Goal: Task Accomplishment & Management: Complete application form

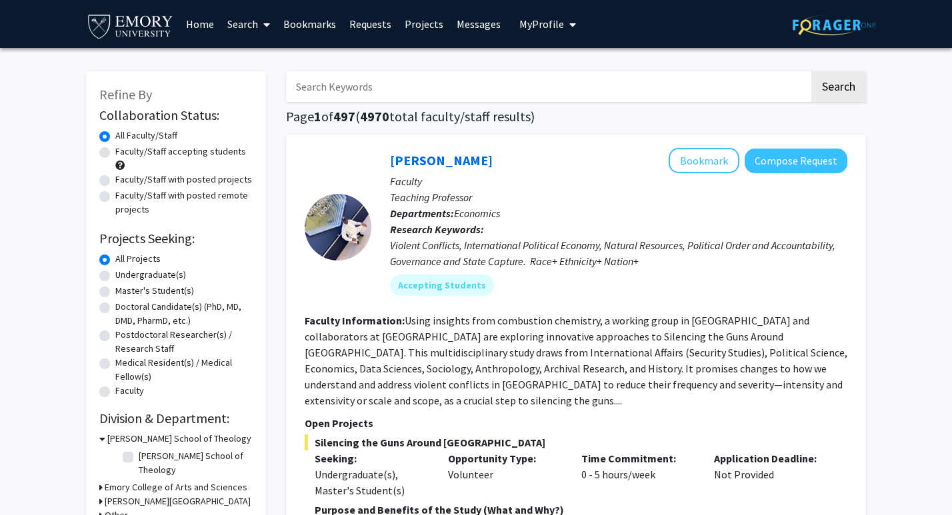
click at [318, 28] on link "Bookmarks" at bounding box center [310, 24] width 66 height 47
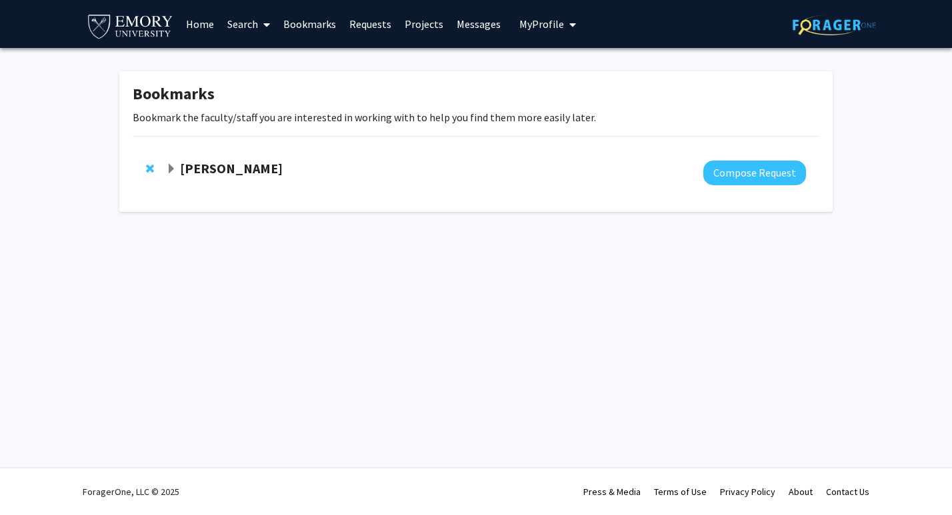
click at [249, 171] on strong "[PERSON_NAME]" at bounding box center [231, 168] width 103 height 17
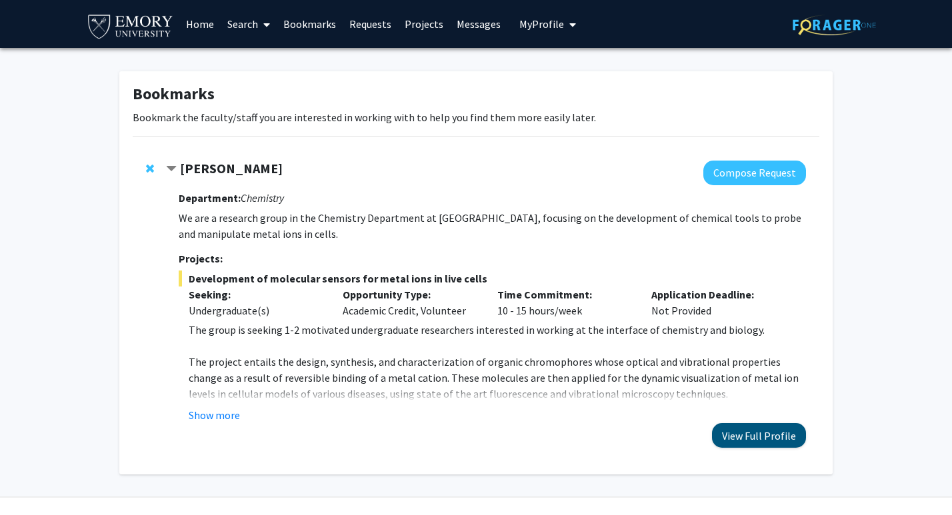
click at [775, 436] on button "View Full Profile" at bounding box center [759, 435] width 94 height 25
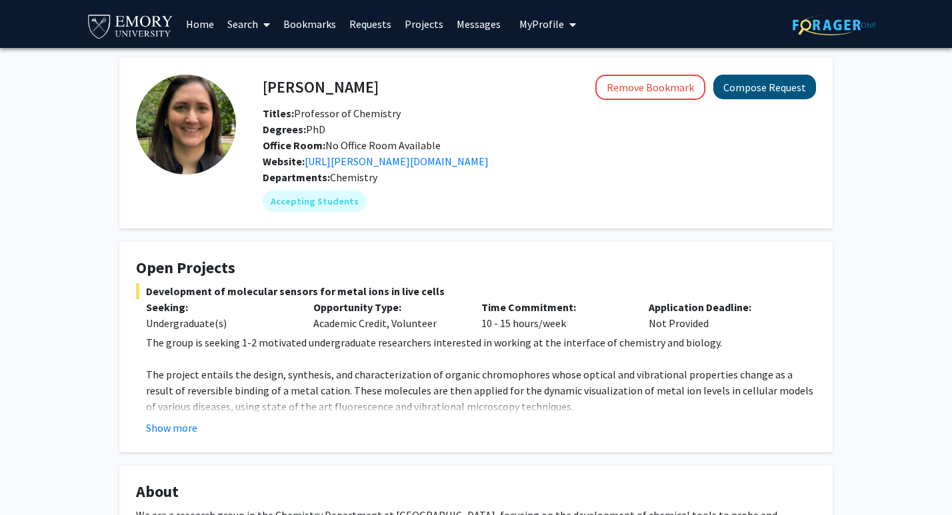
click at [776, 92] on button "Compose Request" at bounding box center [764, 87] width 103 height 25
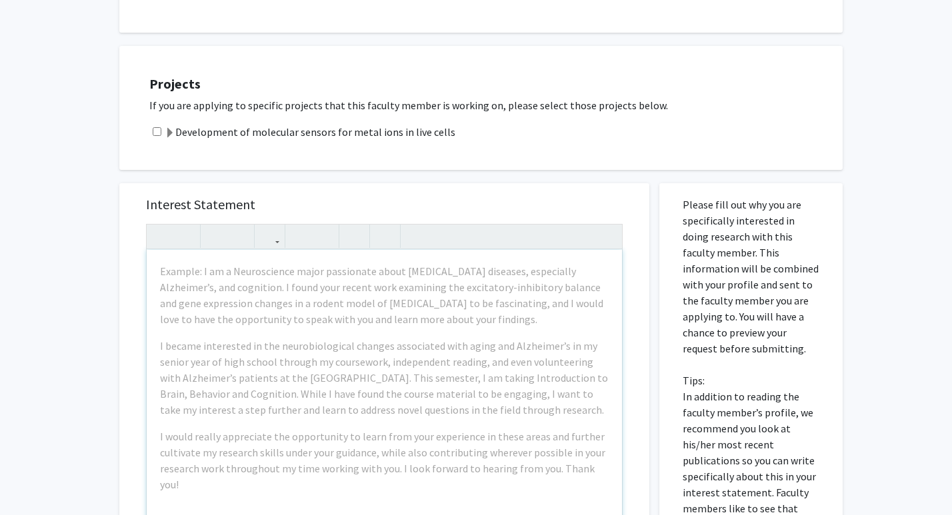
scroll to position [358, 0]
click at [158, 133] on input "checkbox" at bounding box center [157, 130] width 9 height 9
checkbox input "true"
paste div "Note to users with screen readers: Please press Alt+0 or Option+0 to deactivate…"
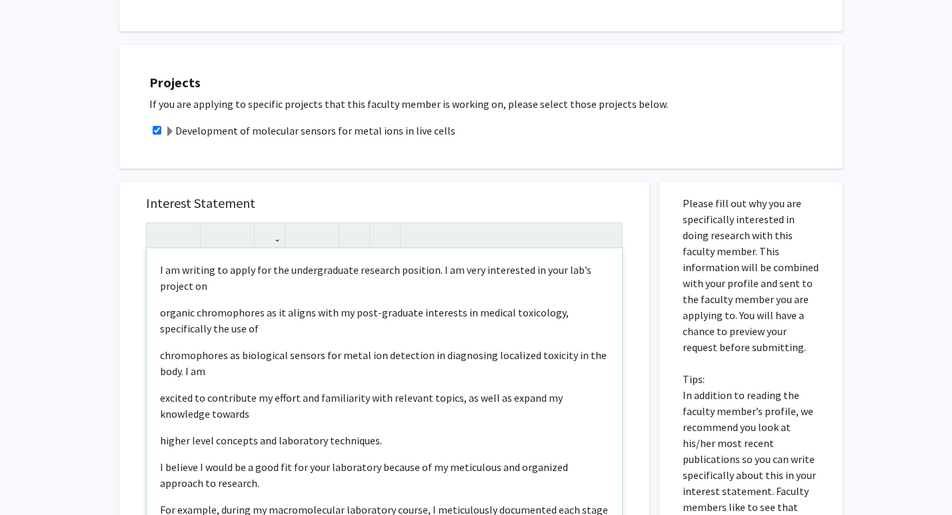
type textarea "<p>I am writing to apply for the undergraduate research position. I am very int…"
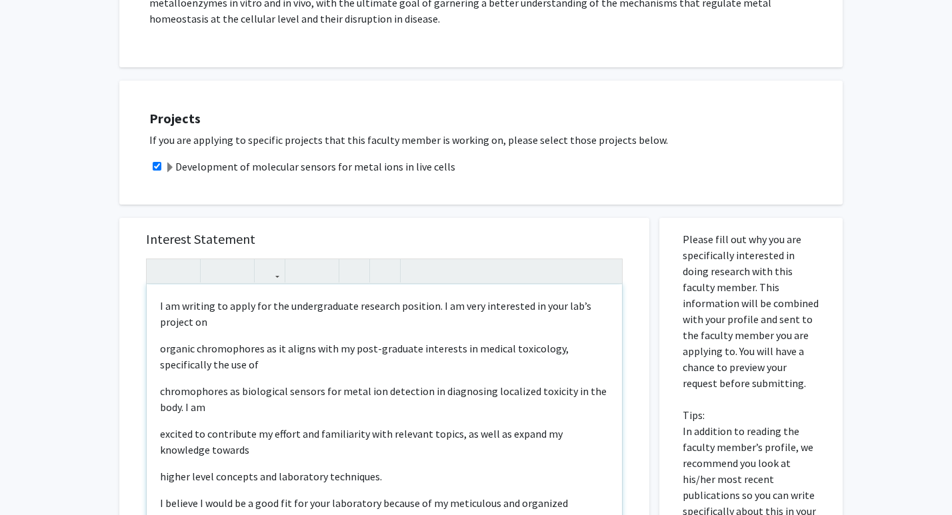
scroll to position [325, 0]
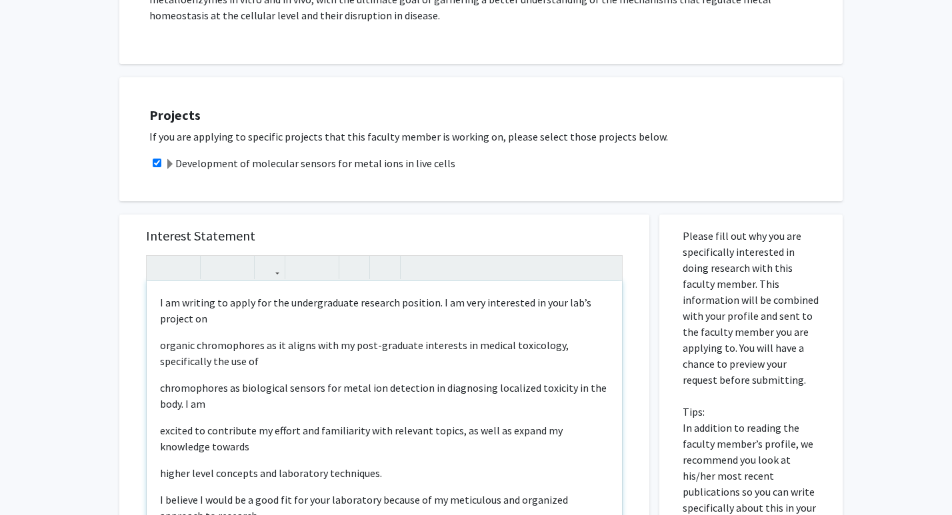
click at [156, 349] on div "I am writing to apply for the undergraduate research position. I am very intere…" at bounding box center [384, 433] width 475 height 305
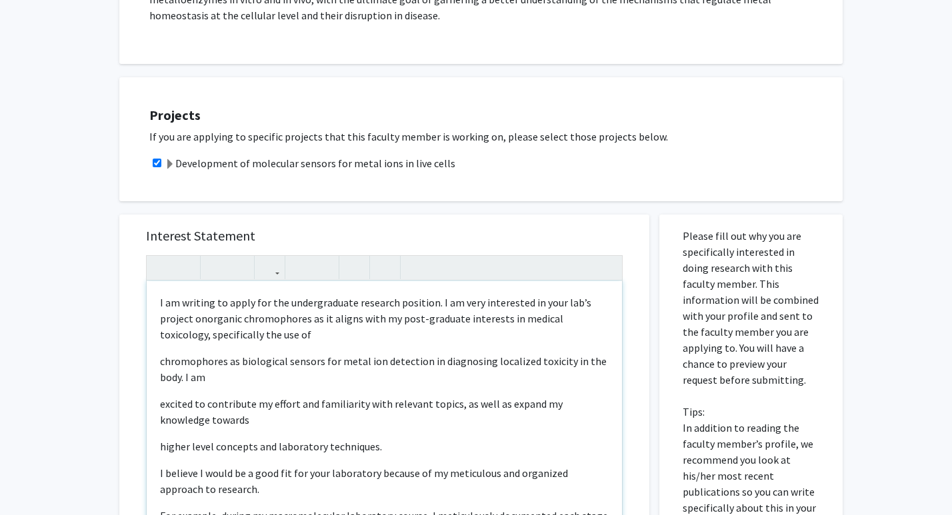
type textarea "<p>I am writing to apply for the undergraduate research position. I am very int…"
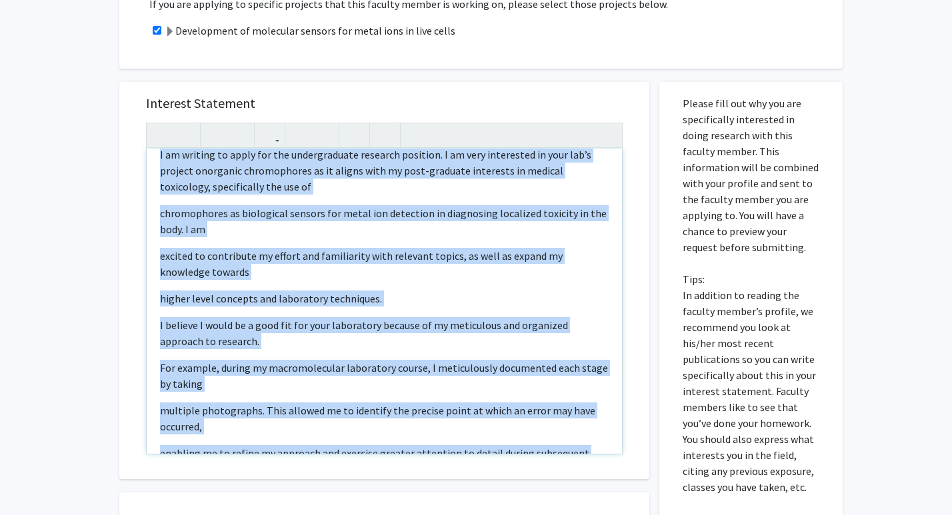
scroll to position [0, 0]
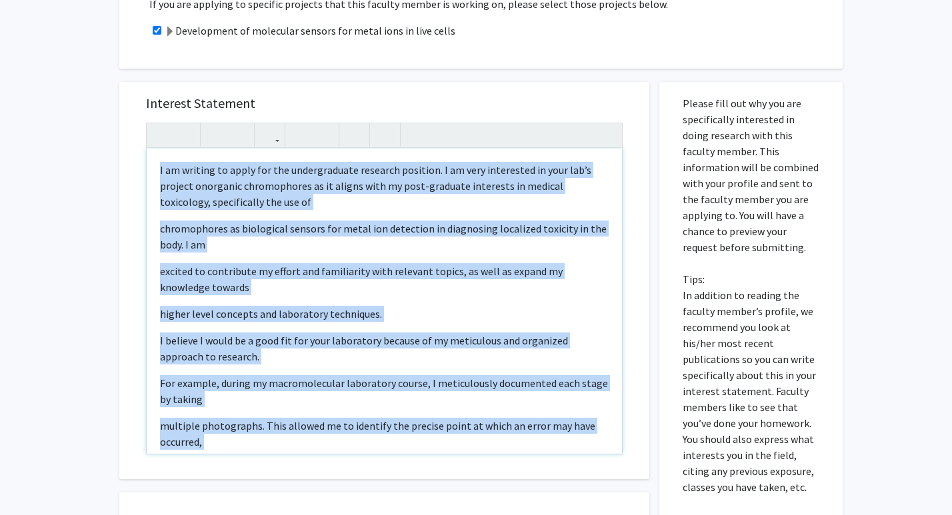
drag, startPoint x: 223, startPoint y: 422, endPoint x: 145, endPoint y: 102, distance: 330.0
click at [145, 102] on div "Interest Statement I am writing to apply for the undergraduate research positio…" at bounding box center [384, 280] width 503 height 397
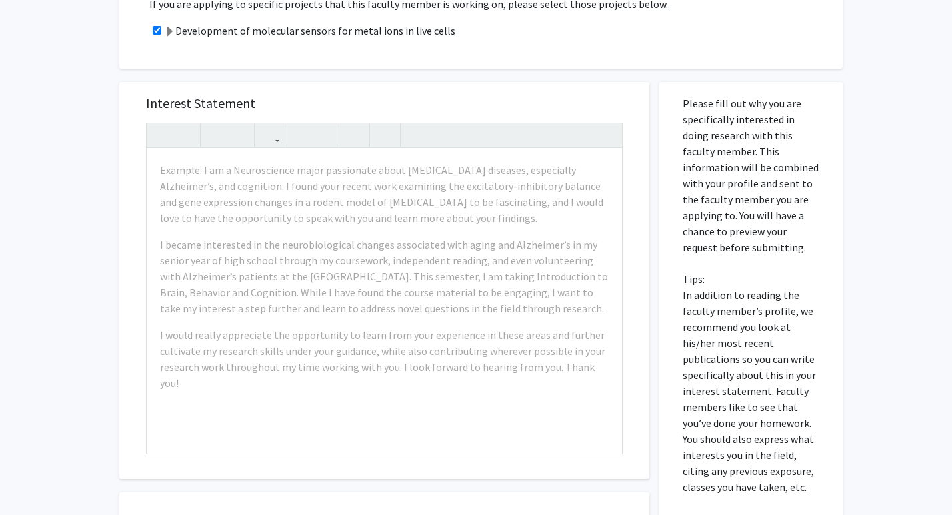
click at [113, 84] on div "Interest Statement Example: I am a Neuroscience major passionate about neurodeg…" at bounding box center [384, 370] width 550 height 602
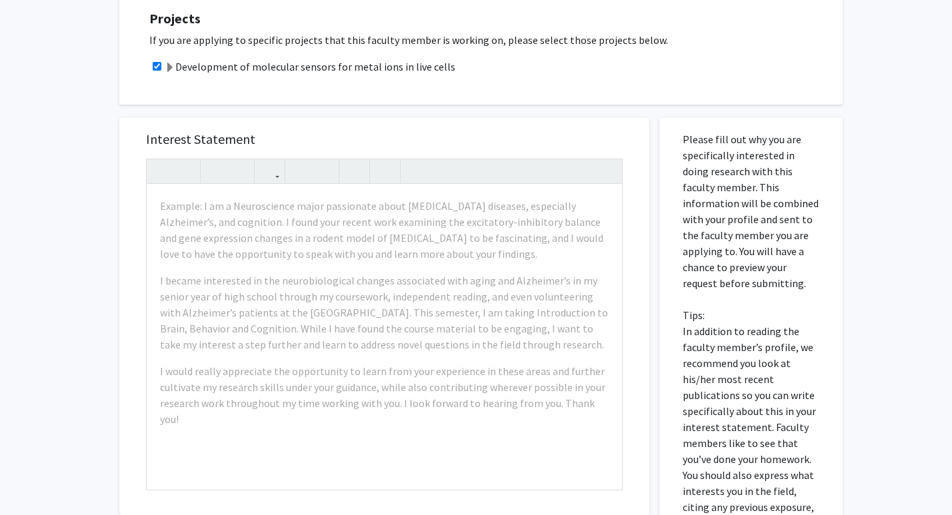
scroll to position [420, 0]
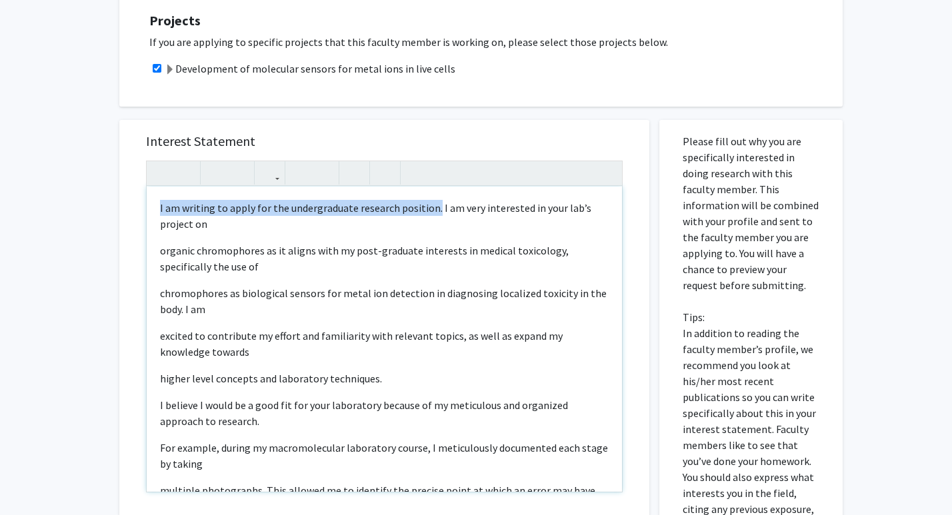
drag, startPoint x: 433, startPoint y: 209, endPoint x: 78, endPoint y: 216, distance: 355.2
click at [78, 216] on div "All Requests Request for Daniela Buccella Request for Daniela Buccella Departme…" at bounding box center [476, 183] width 952 height 1111
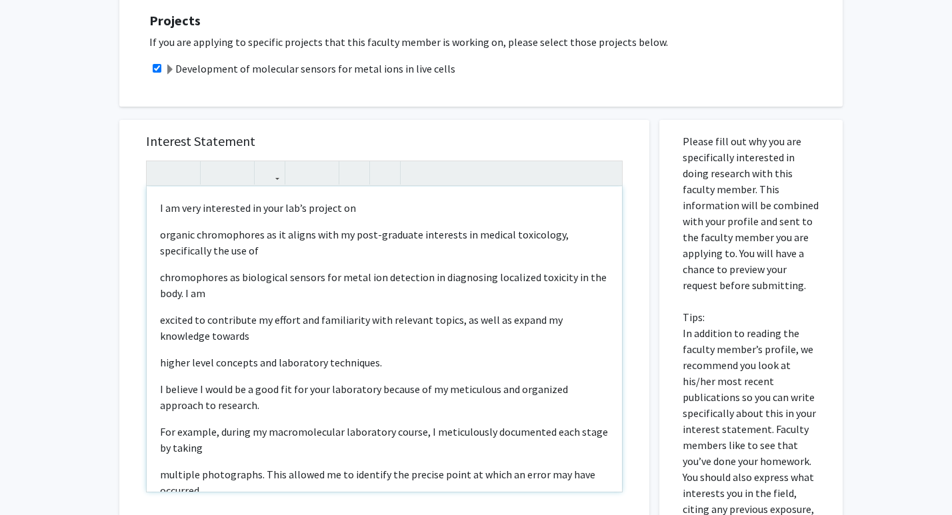
click at [161, 235] on p "organic chromophores as it aligns with my post-graduate interests in medical to…" at bounding box center [384, 243] width 448 height 32
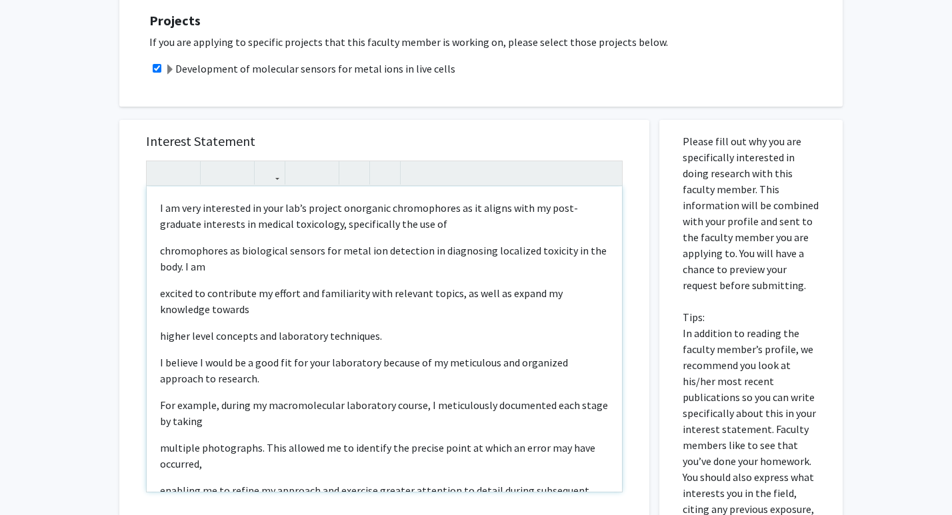
click at [157, 254] on div "I am very interested in your lab’s project on organic chromophores as it aligns…" at bounding box center [384, 339] width 475 height 305
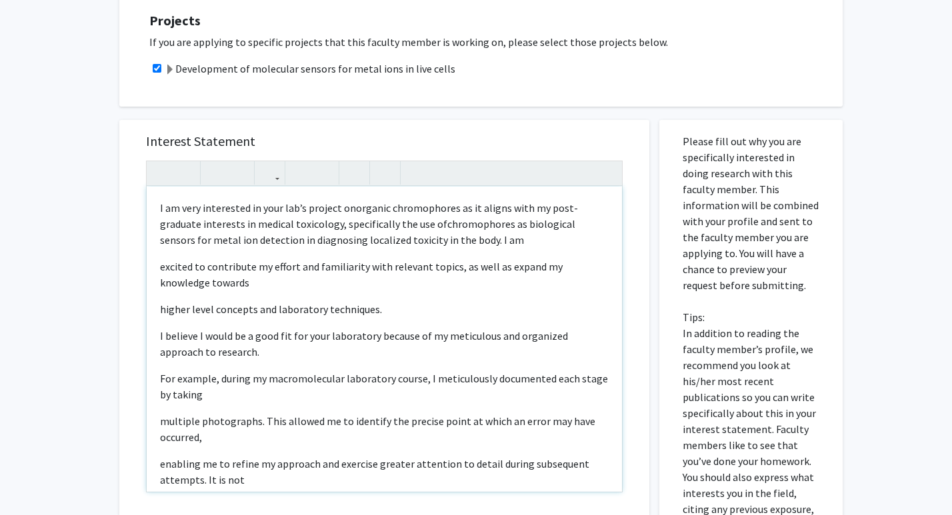
click at [155, 267] on div "I am very interested in your lab’s project on organic chromophores as it aligns…" at bounding box center [384, 339] width 475 height 305
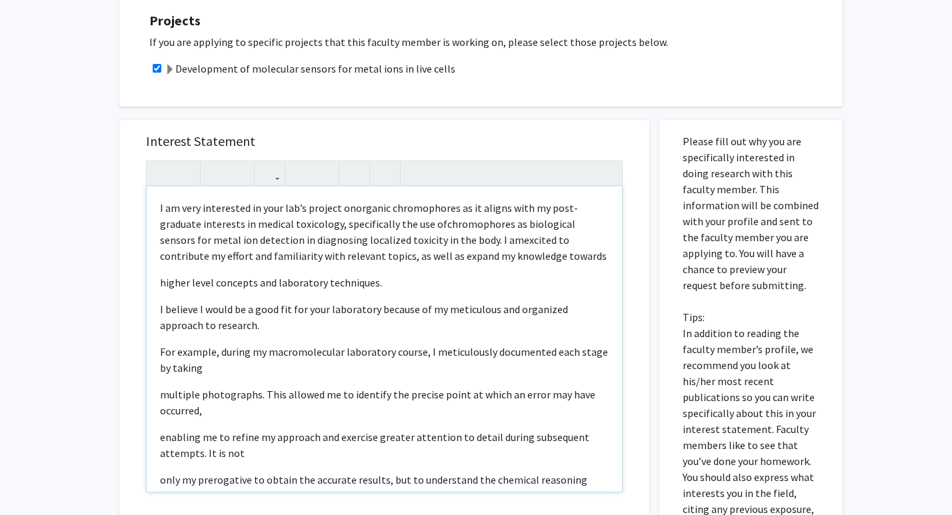
click at [160, 289] on p "higher level concepts and laboratory techniques." at bounding box center [384, 283] width 448 height 16
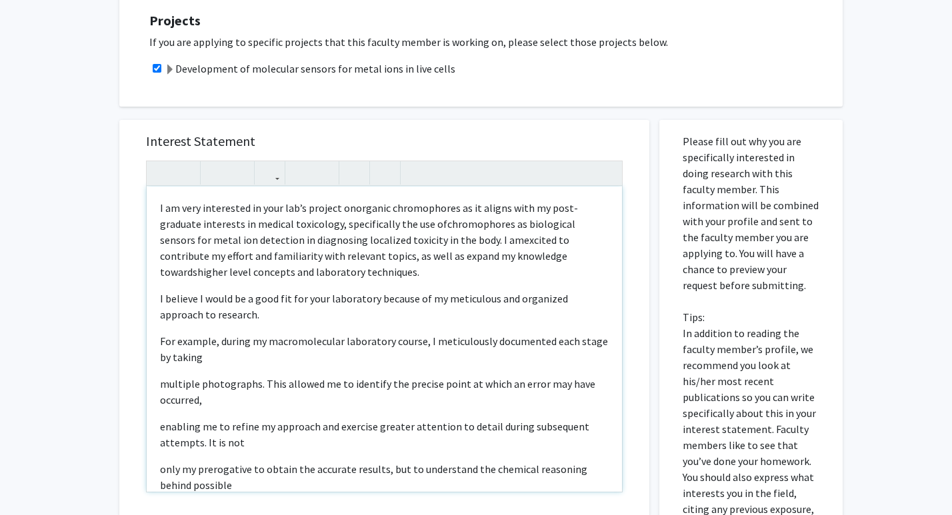
click at [157, 342] on div "I am very interested in your lab’s project on organic chromophores as it aligns…" at bounding box center [384, 339] width 475 height 305
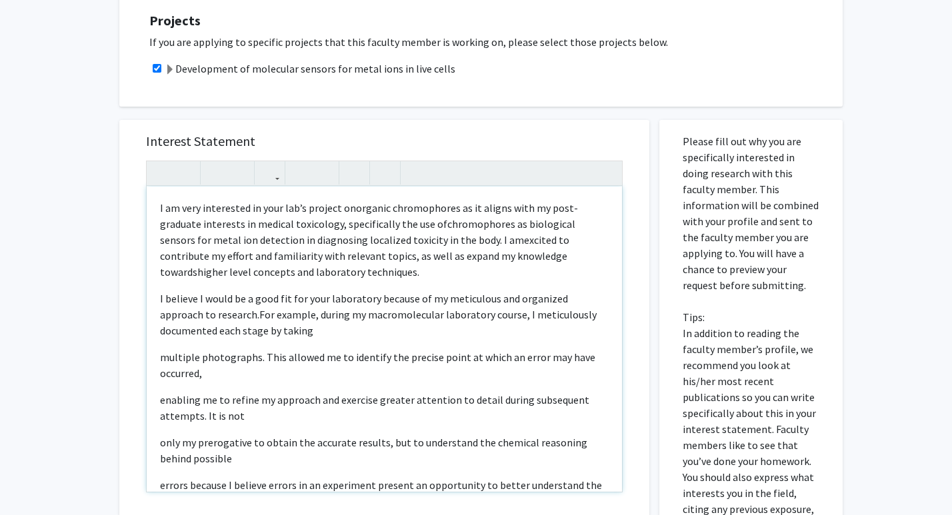
click at [155, 358] on div "I am very interested in your lab’s project on organic chromophores as it aligns…" at bounding box center [384, 339] width 475 height 305
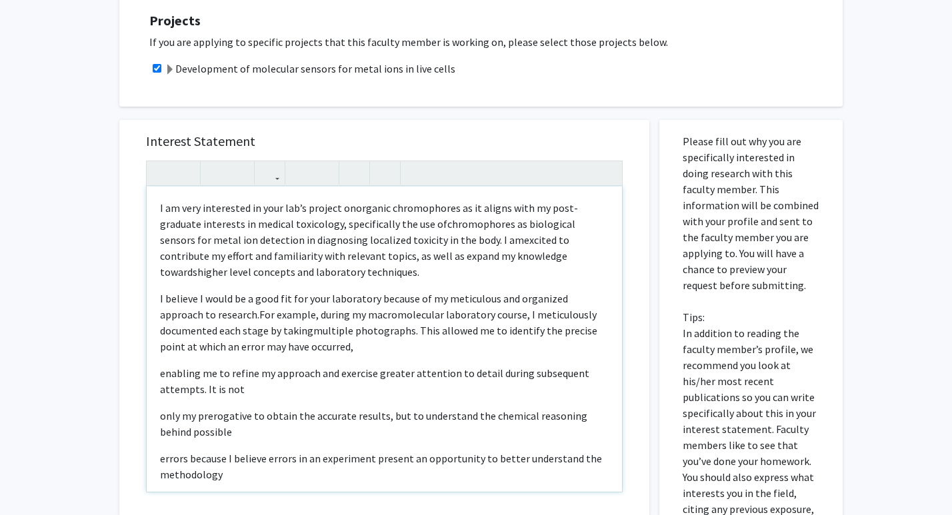
click at [156, 376] on div "I am very interested in your lab’s project on organic chromophores as it aligns…" at bounding box center [384, 339] width 475 height 305
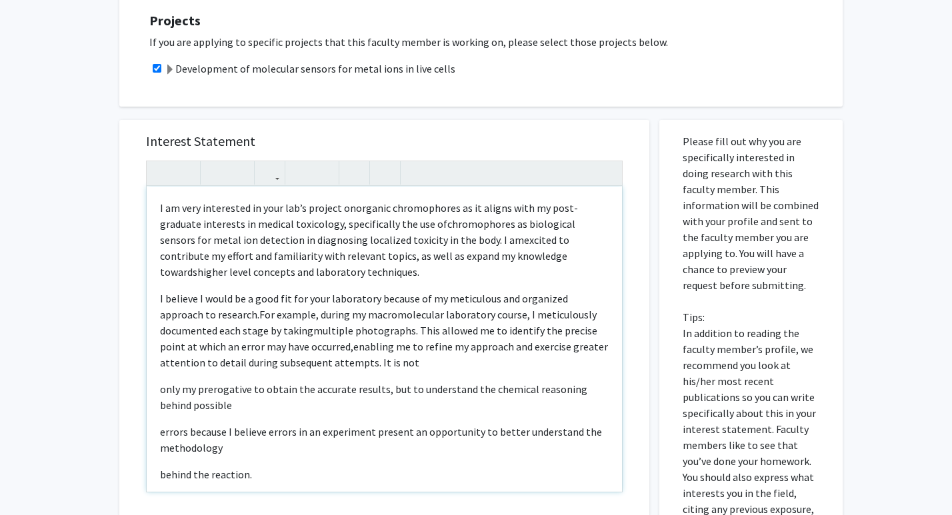
click at [158, 392] on div "I am very interested in your lab’s project on organic chromophores as it aligns…" at bounding box center [384, 339] width 475 height 305
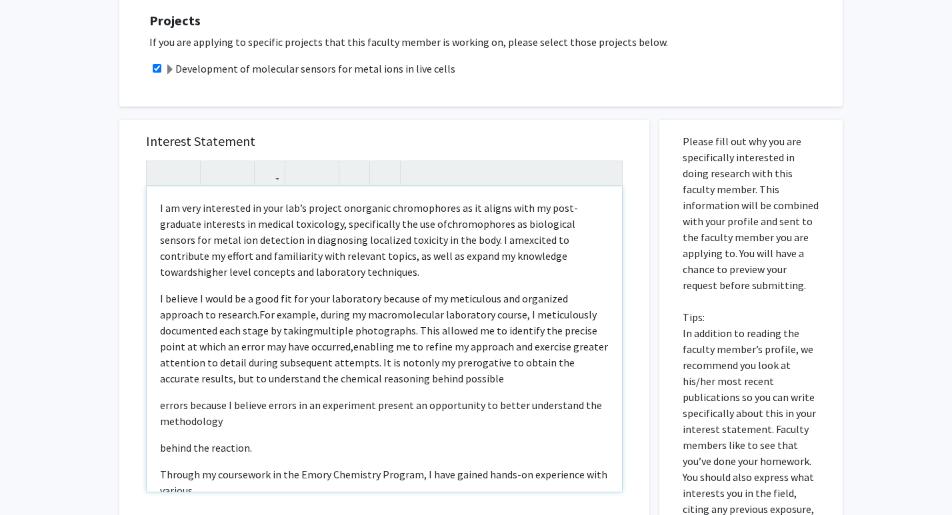
click at [156, 406] on div "I am very interested in your lab’s project on organic chromophores as it aligns…" at bounding box center [384, 339] width 475 height 305
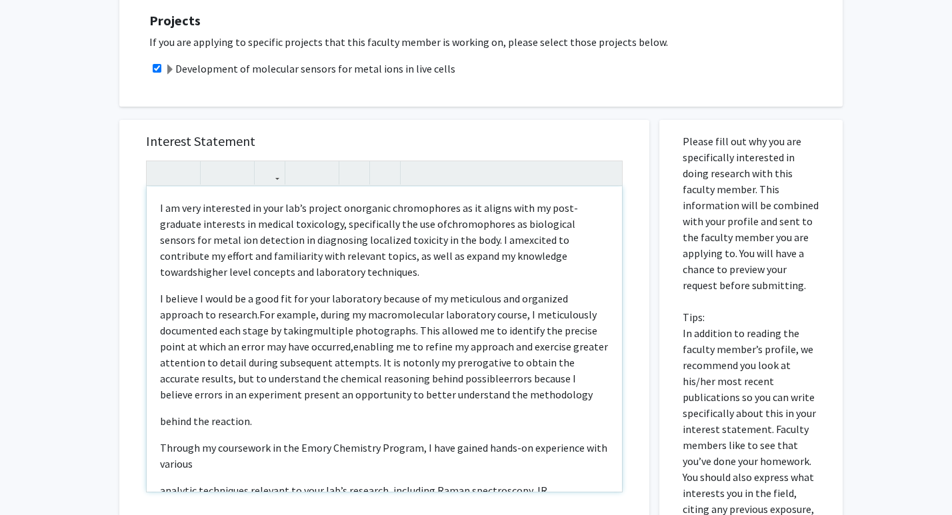
click at [158, 424] on div "I am very interested in your lab’s project on organic chromophores as it aligns…" at bounding box center [384, 339] width 475 height 305
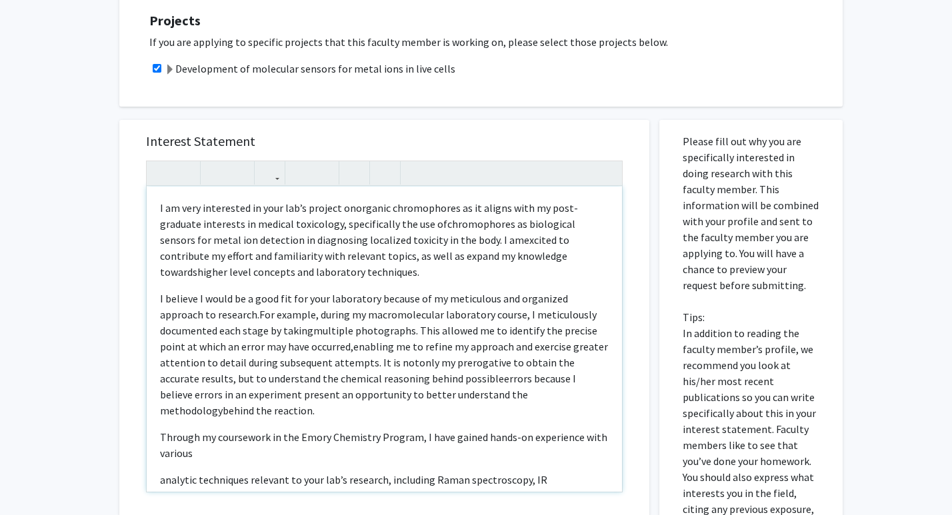
click at [155, 422] on div "I am very interested in your lab’s project on organic chromophores as it aligns…" at bounding box center [384, 339] width 475 height 305
click at [157, 466] on div "I am very interested in your lab’s project on organic chromophores as it aligns…" at bounding box center [384, 339] width 475 height 305
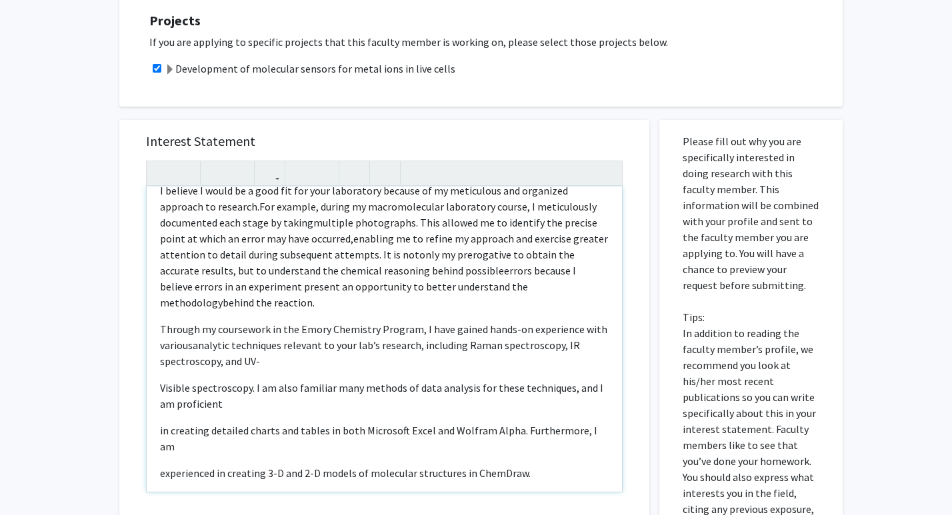
scroll to position [126, 0]
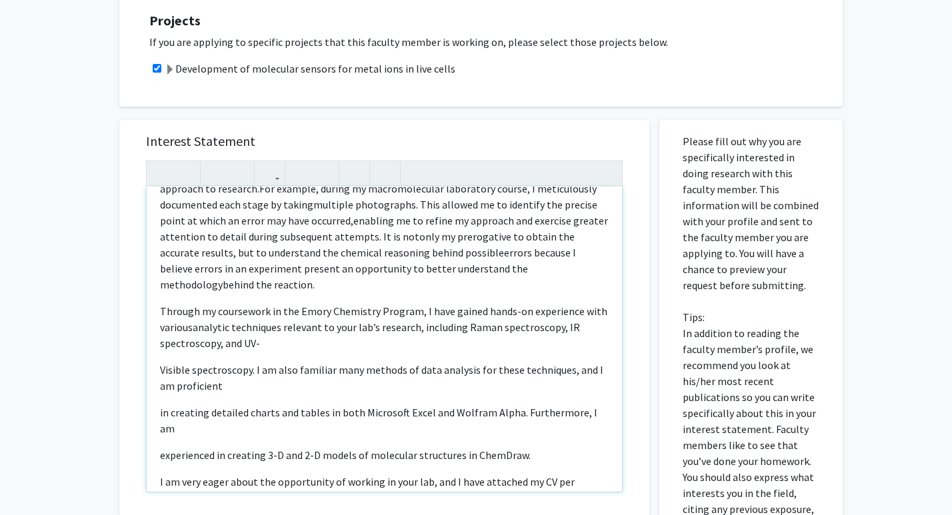
click at [154, 356] on div "I am very interested in your lab’s project on organic chromophores as it aligns…" at bounding box center [384, 339] width 475 height 305
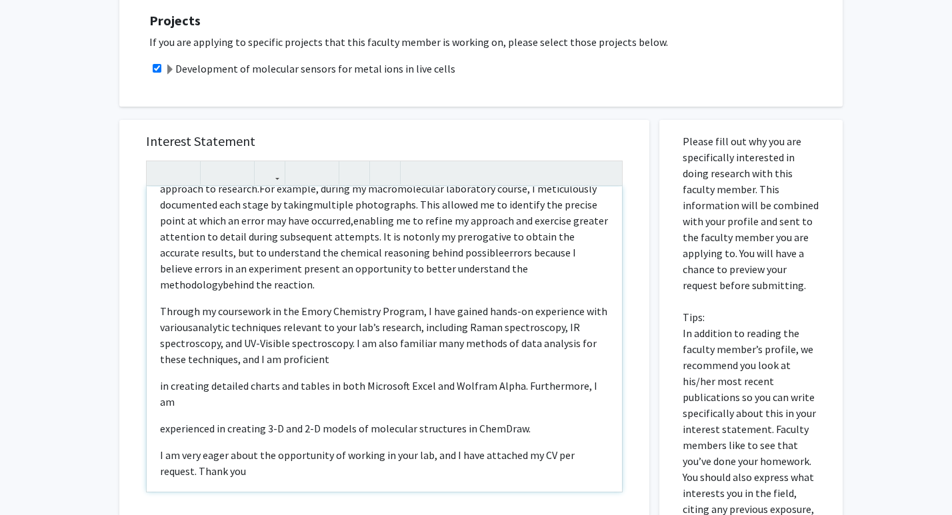
click at [152, 376] on div "I am very interested in your lab’s project on organic chromophores as it aligns…" at bounding box center [384, 339] width 475 height 305
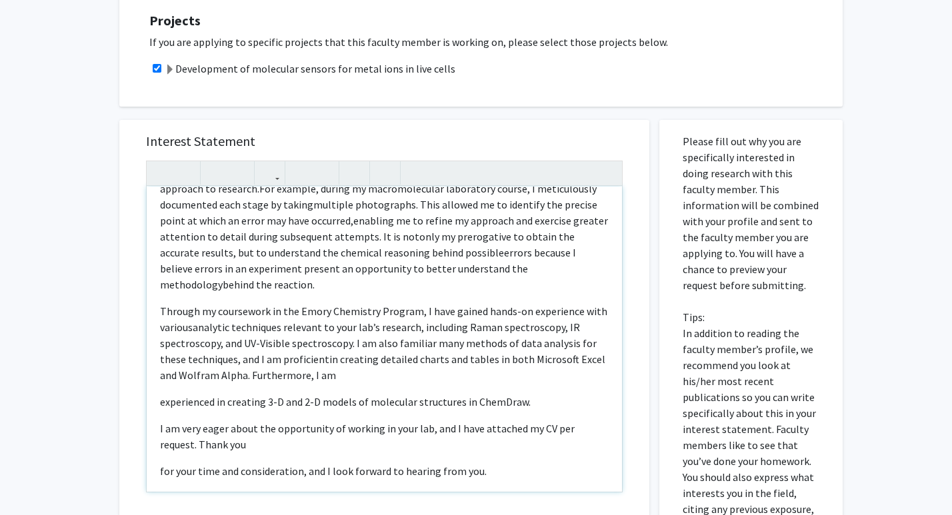
click at [156, 390] on div "I am very interested in your lab’s project on organic chromophores as it aligns…" at bounding box center [384, 339] width 475 height 305
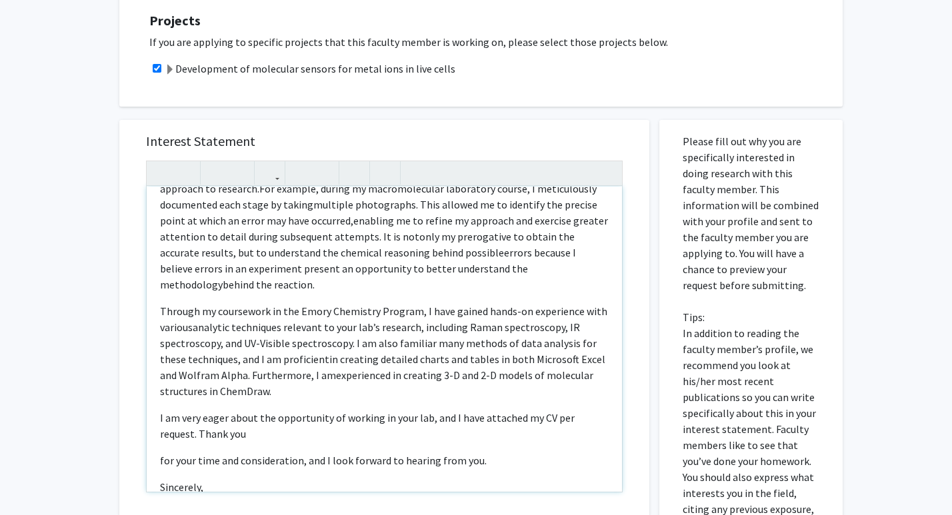
click at [157, 446] on div "I am very interested in your lab’s project on organic chromophores as it aligns…" at bounding box center [384, 339] width 475 height 305
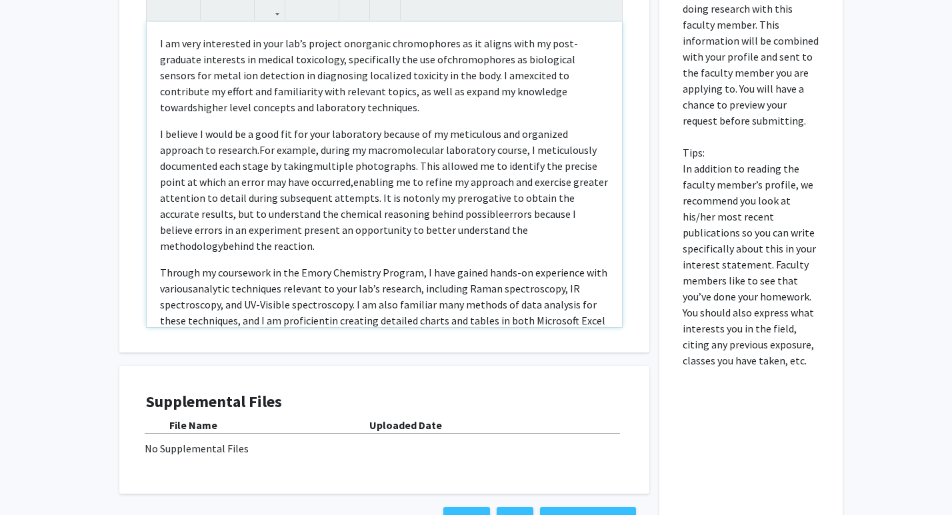
scroll to position [594, 0]
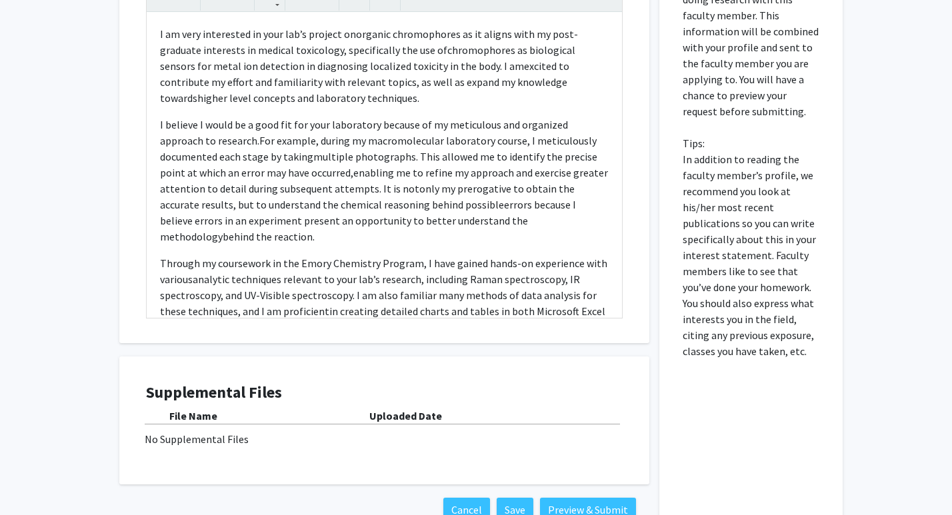
click at [189, 436] on div "No Supplemental Files" at bounding box center [384, 439] width 479 height 16
click at [410, 404] on div "Supplemental Files File Name Uploaded Date No Supplemental Files" at bounding box center [384, 420] width 476 height 75
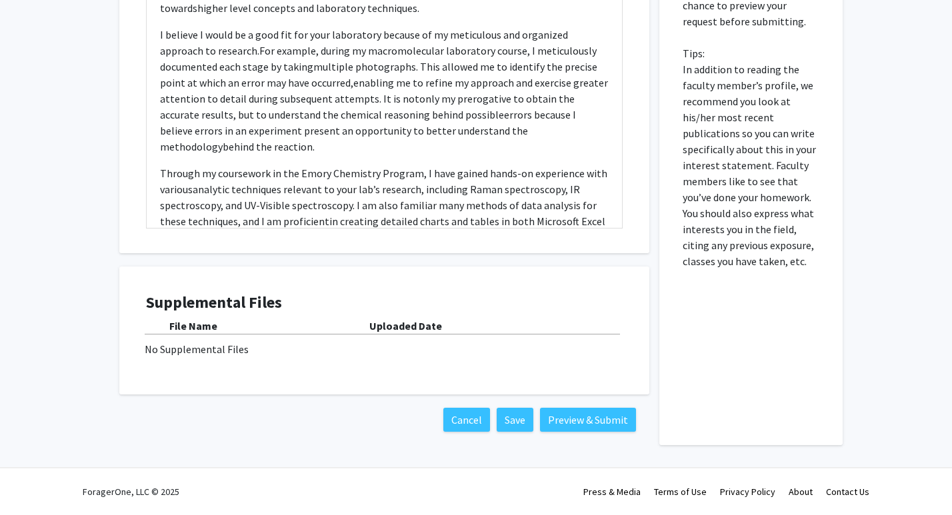
scroll to position [685, 0]
click at [505, 420] on button "Save" at bounding box center [514, 420] width 37 height 24
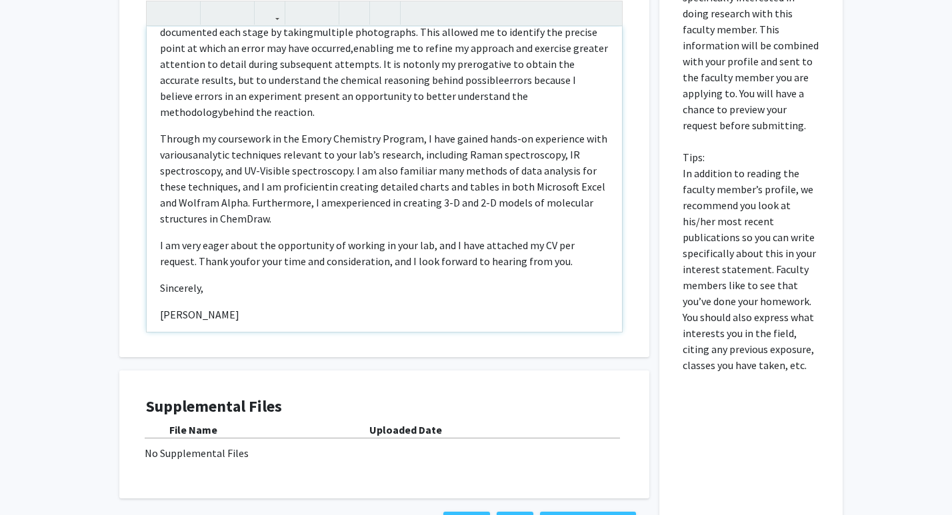
scroll to position [137, 0]
click at [534, 253] on p "I am very eager about the opportunity of working in your lab, and I have attach…" at bounding box center [384, 255] width 448 height 32
drag, startPoint x: 426, startPoint y: 235, endPoint x: 601, endPoint y: 236, distance: 174.6
click at [600, 239] on p "I am very eager about the opportunity of working in your lab, and I have attach…" at bounding box center [384, 255] width 448 height 32
type textarea "<p>&nbsp;I am very interested in your lab’s project on&nbsp;<span style="font-s…"
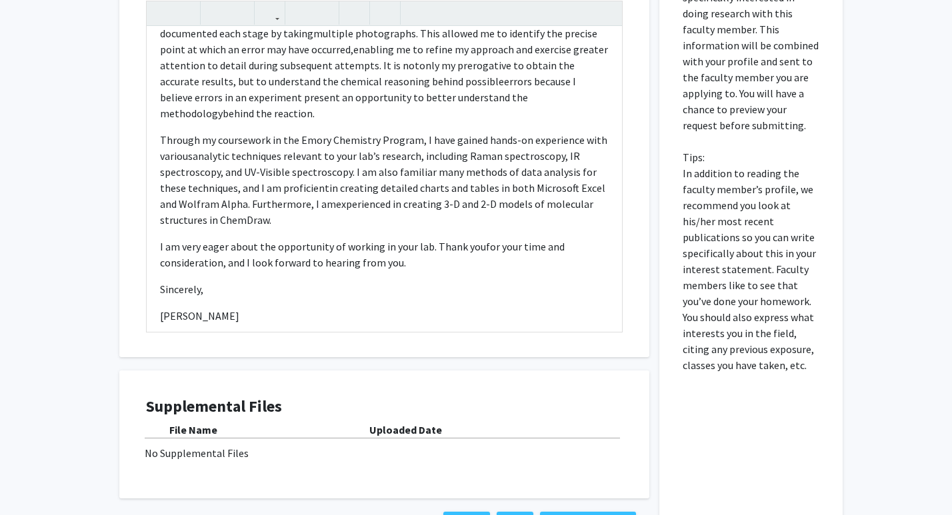
click at [56, 252] on div "All Requests Request for Daniela Buccella Request for Daniela Buccella Departme…" at bounding box center [476, 23] width 952 height 1111
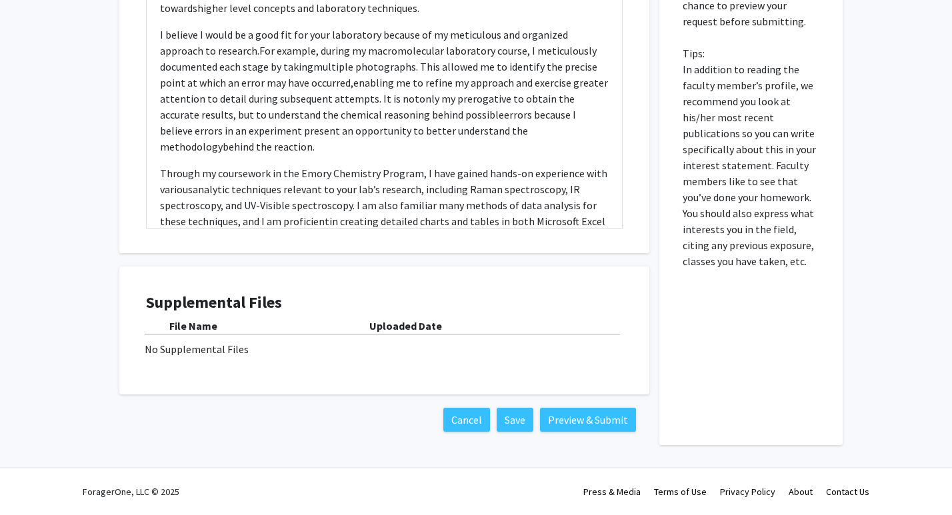
scroll to position [685, 0]
click at [524, 425] on button "Save" at bounding box center [514, 420] width 37 height 24
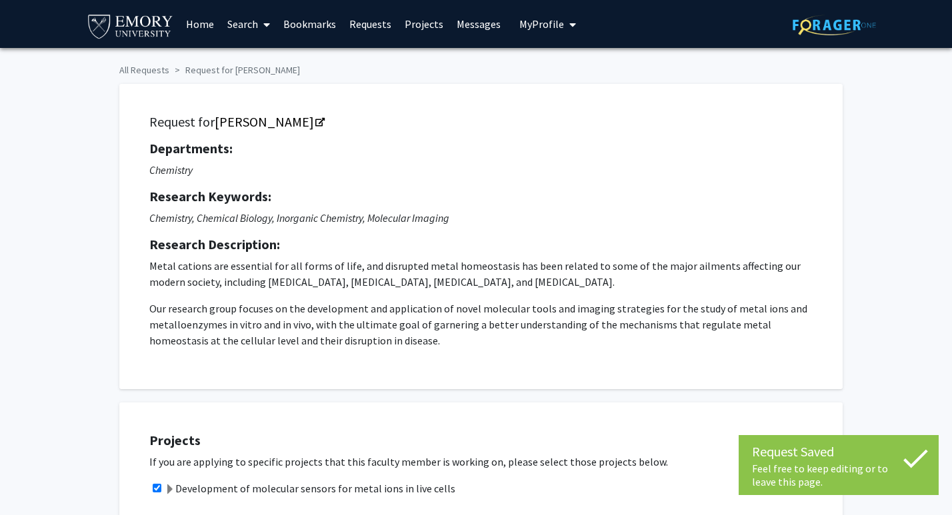
scroll to position [0, 0]
click at [564, 31] on span "My profile dropdown to access profile and logout" at bounding box center [570, 24] width 12 height 47
click at [577, 81] on span "View Profile" at bounding box center [602, 76] width 81 height 15
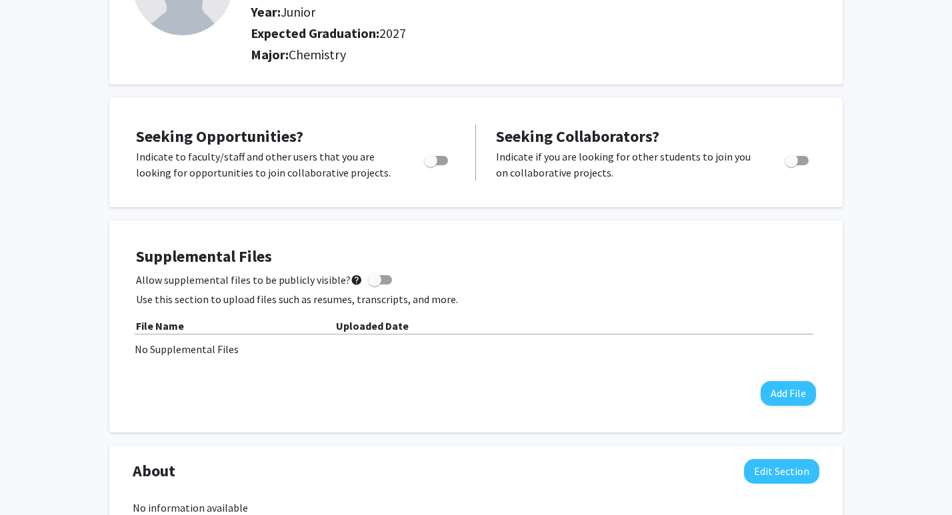
scroll to position [157, 0]
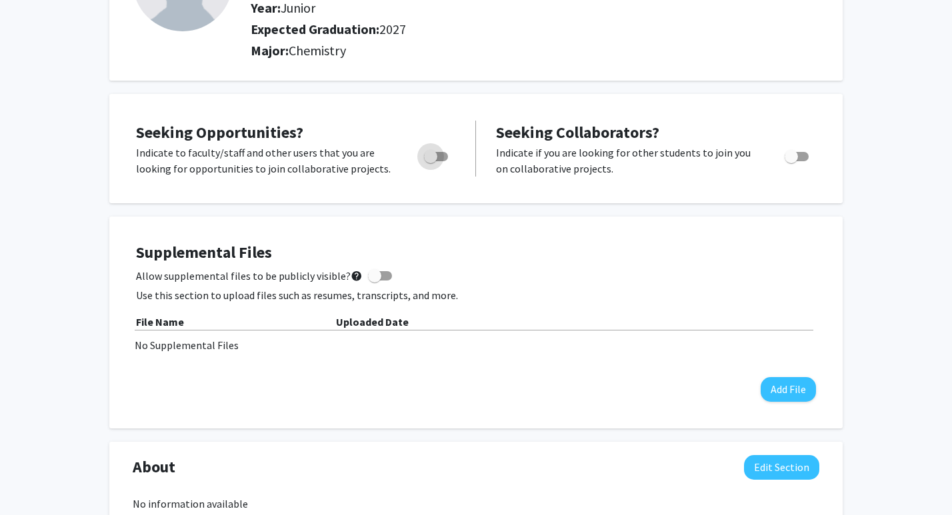
click at [440, 157] on span "Toggle" at bounding box center [436, 156] width 24 height 9
click at [430, 161] on input "Are you actively seeking opportunities?" at bounding box center [430, 161] width 1 height 1
checkbox input "true"
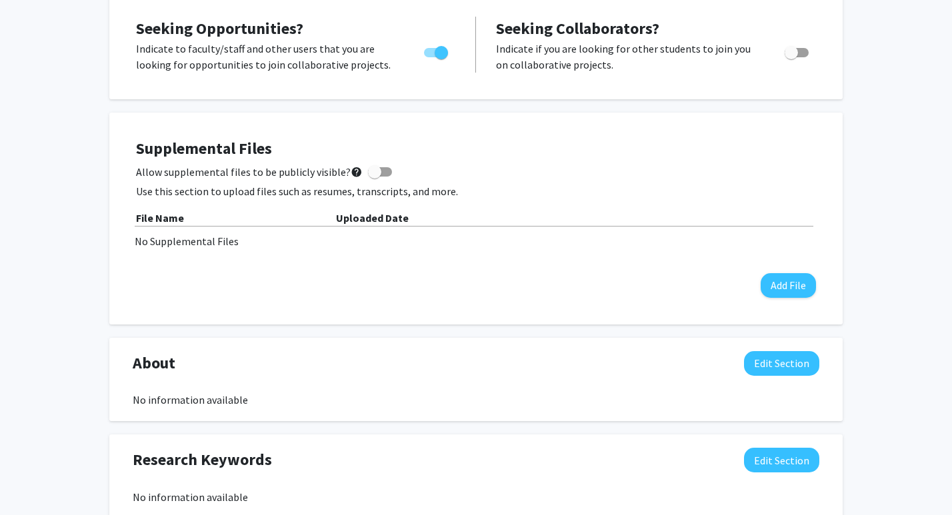
scroll to position [273, 0]
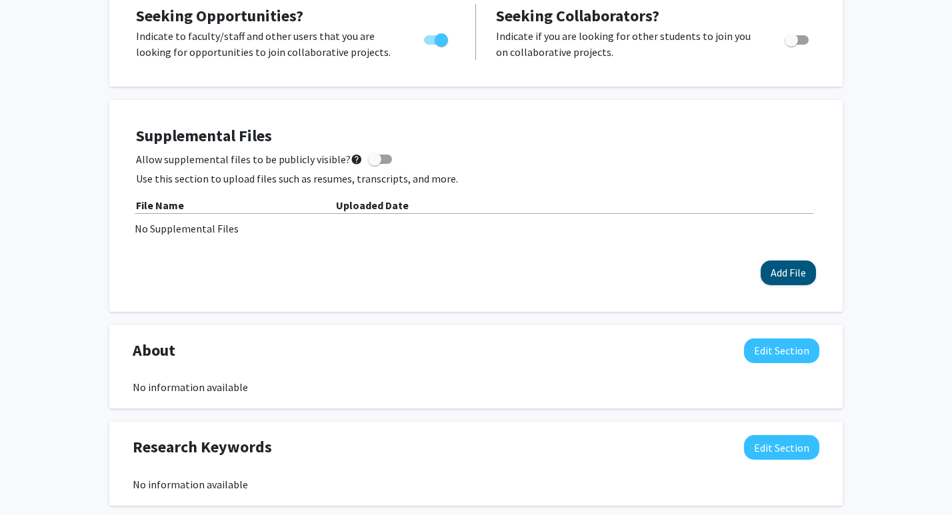
click at [780, 280] on button "Add File" at bounding box center [787, 273] width 55 height 25
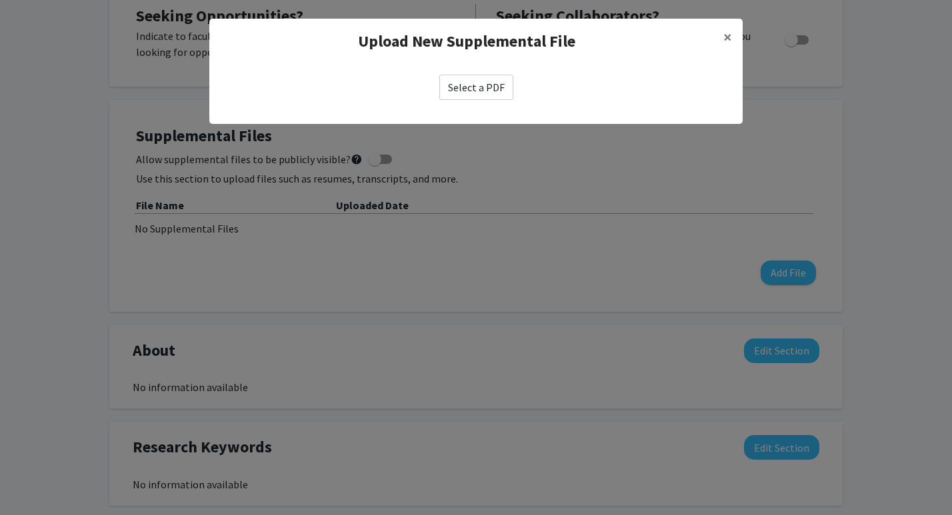
click at [471, 91] on label "Select a PDF" at bounding box center [476, 87] width 74 height 25
click at [0, 0] on input "Select a PDF" at bounding box center [0, 0] width 0 height 0
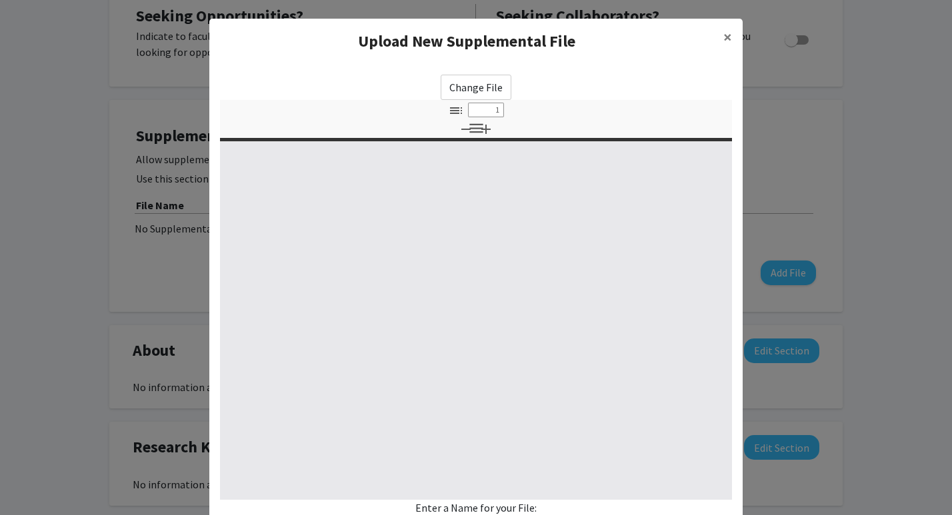
select select "custom"
type input "0"
select select "custom"
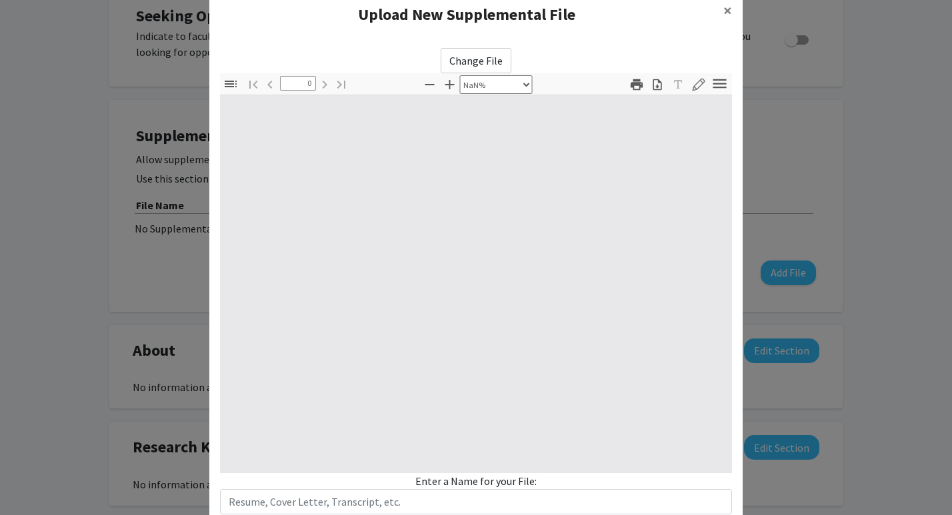
type input "1"
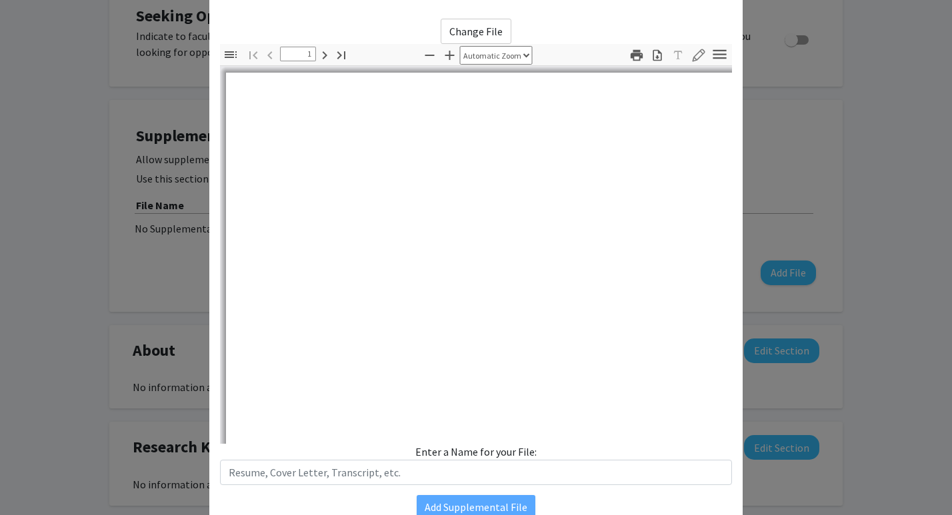
select select "auto"
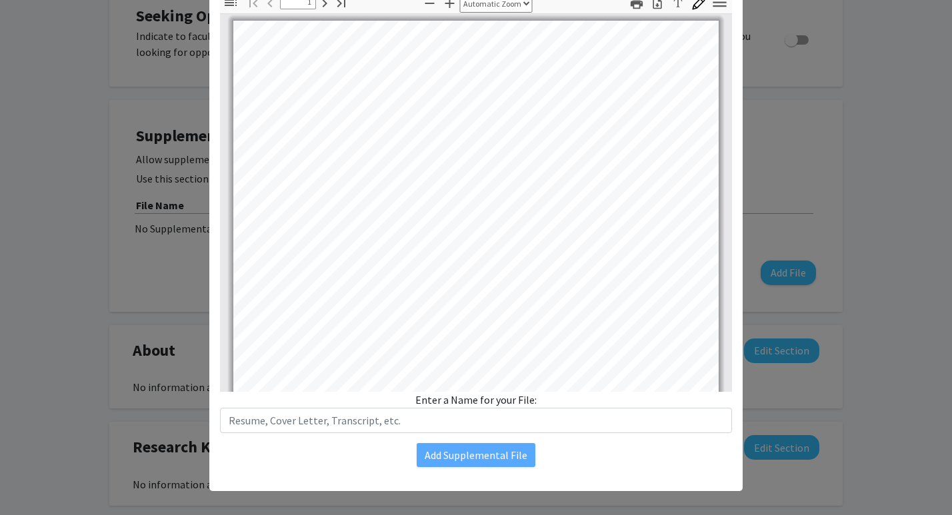
scroll to position [0, 0]
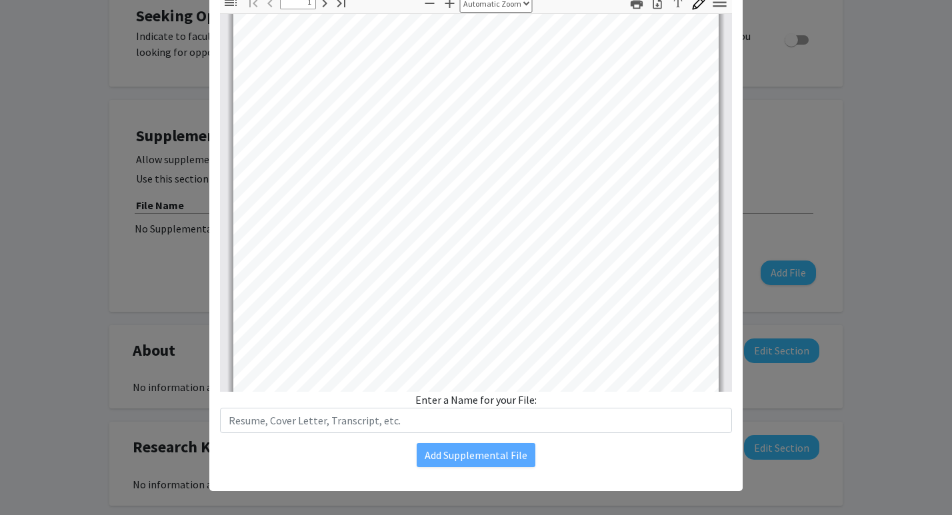
type input "2"
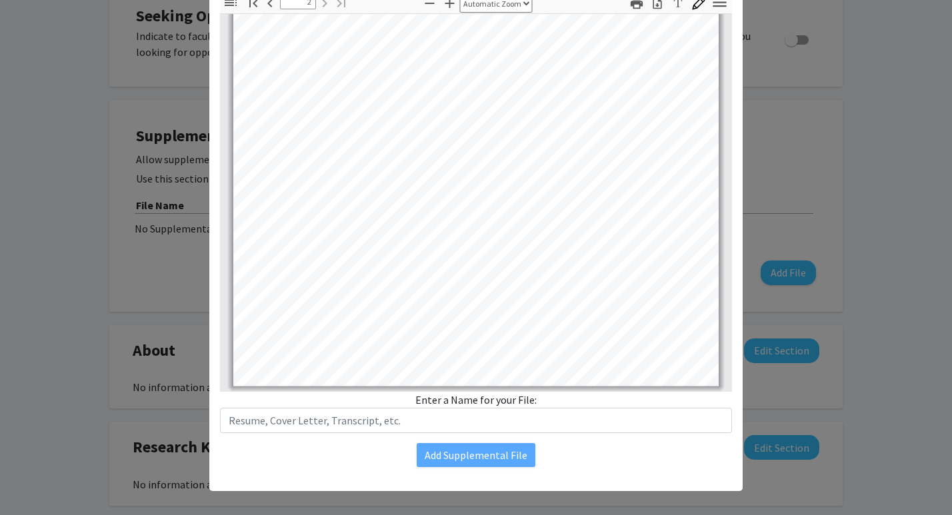
scroll to position [898, 0]
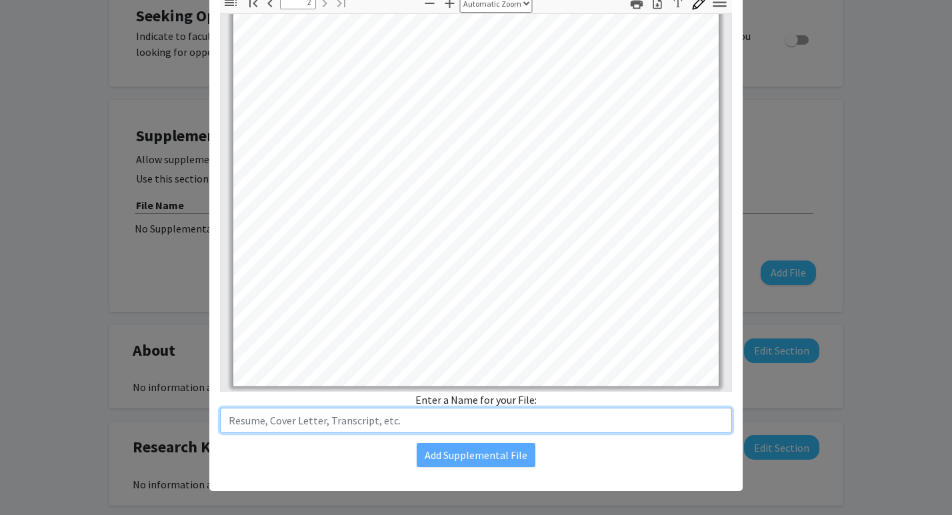
click at [261, 424] on input "text" at bounding box center [476, 420] width 512 height 25
type input "C"
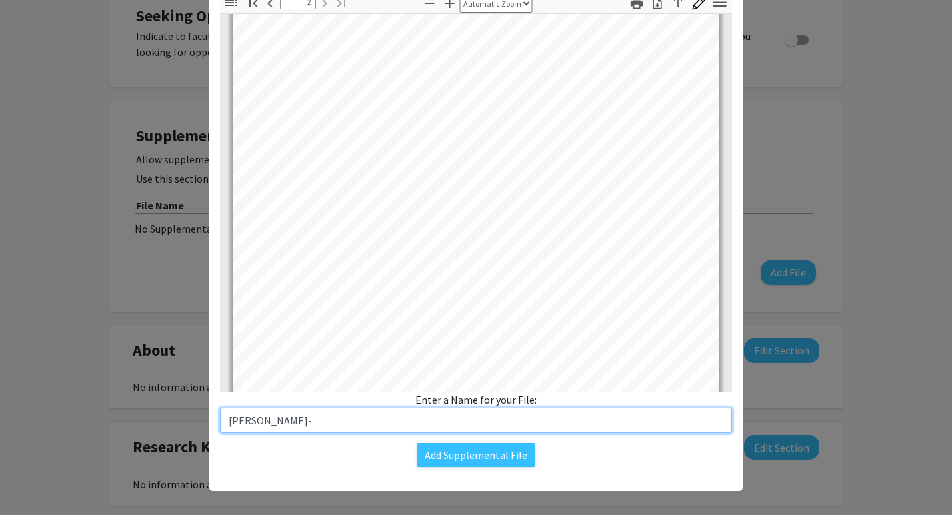
scroll to position [726, 0]
type input "Paige Hogan-CV"
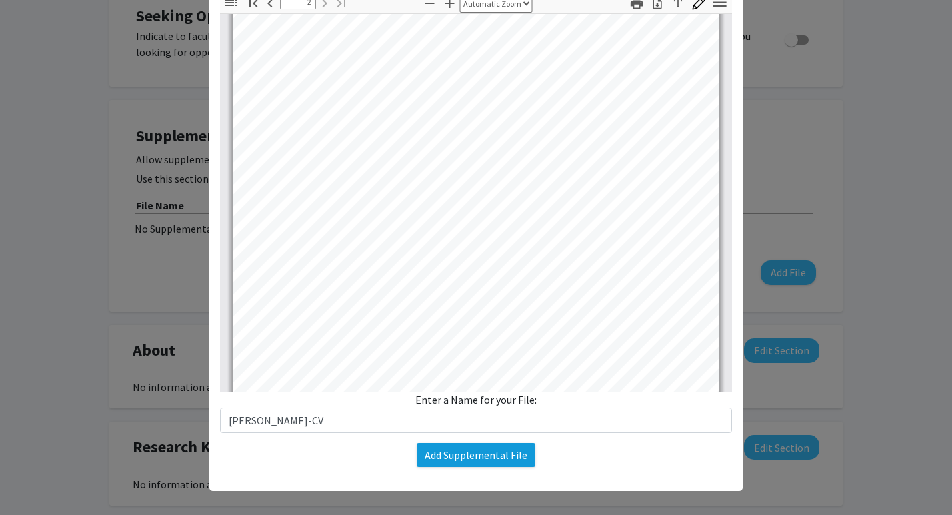
click at [503, 457] on button "Add Supplemental File" at bounding box center [475, 455] width 119 height 24
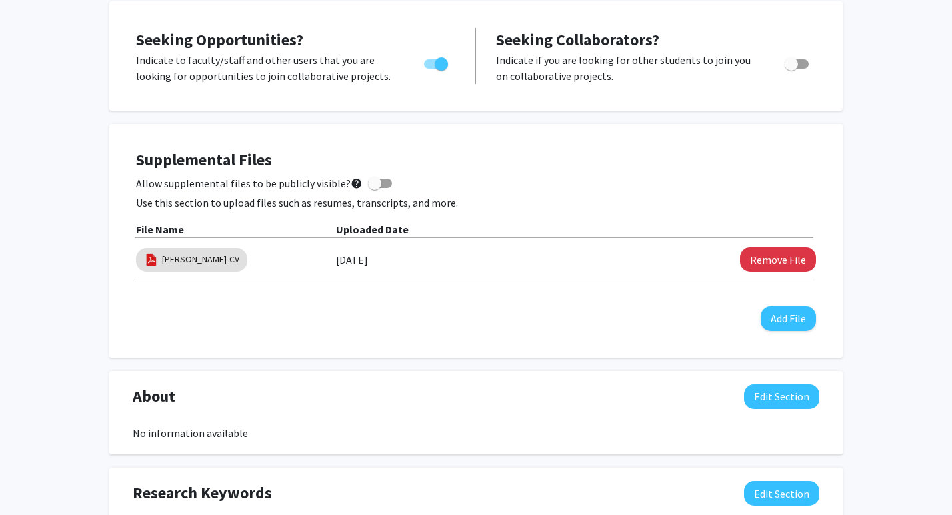
scroll to position [245, 0]
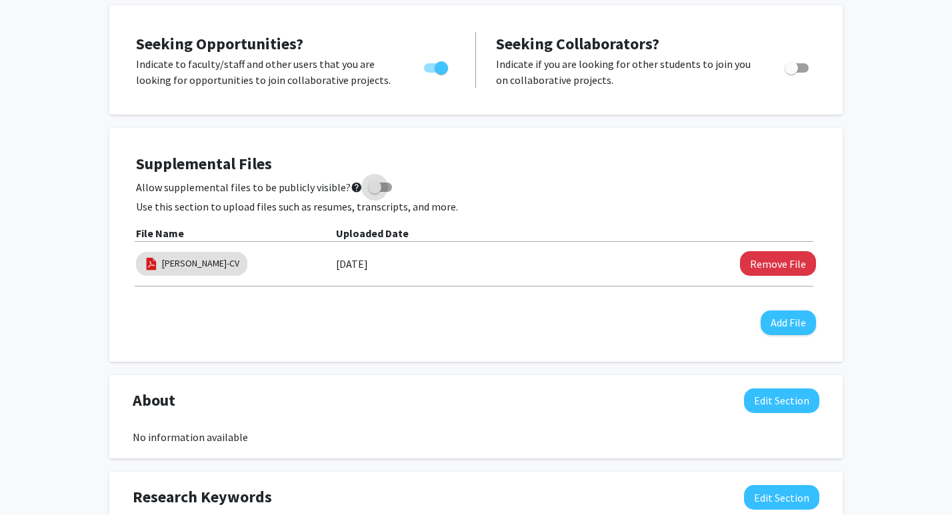
click at [373, 187] on span at bounding box center [374, 187] width 13 height 13
click at [374, 192] on input "Allow supplemental files to be publicly visible? help" at bounding box center [374, 192] width 1 height 1
checkbox input "true"
click at [430, 312] on div "Supplemental Files Allow supplemental files to be publicly visible? help Use th…" at bounding box center [476, 245] width 680 height 181
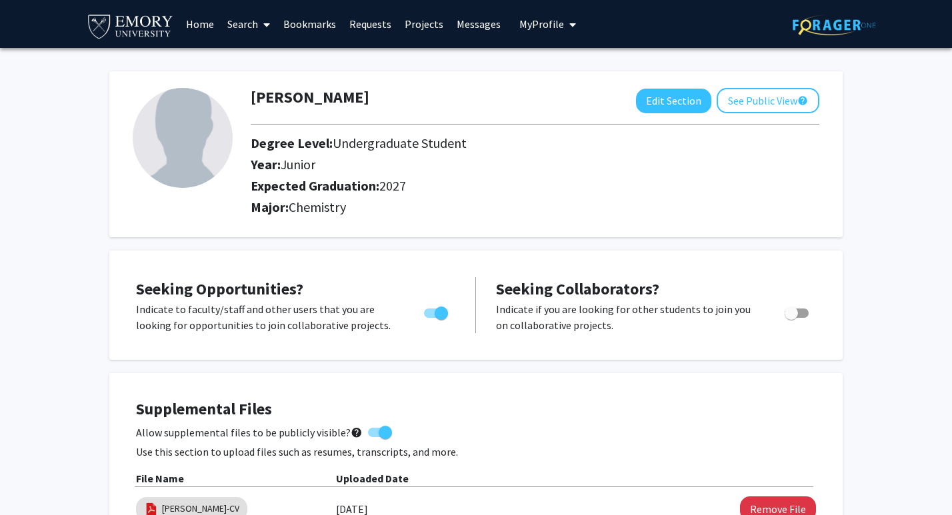
scroll to position [0, 0]
click at [177, 141] on img at bounding box center [183, 138] width 100 height 100
click at [208, 161] on img at bounding box center [183, 138] width 100 height 100
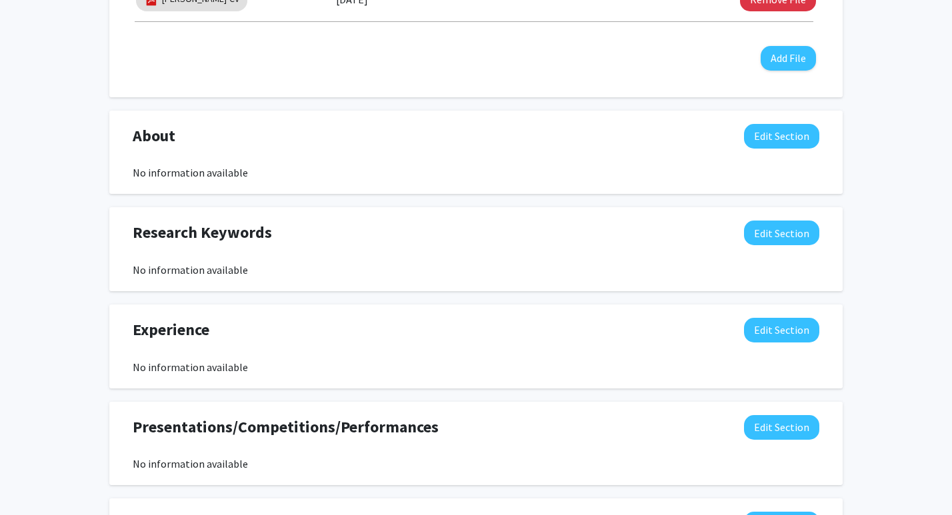
scroll to position [521, 0]
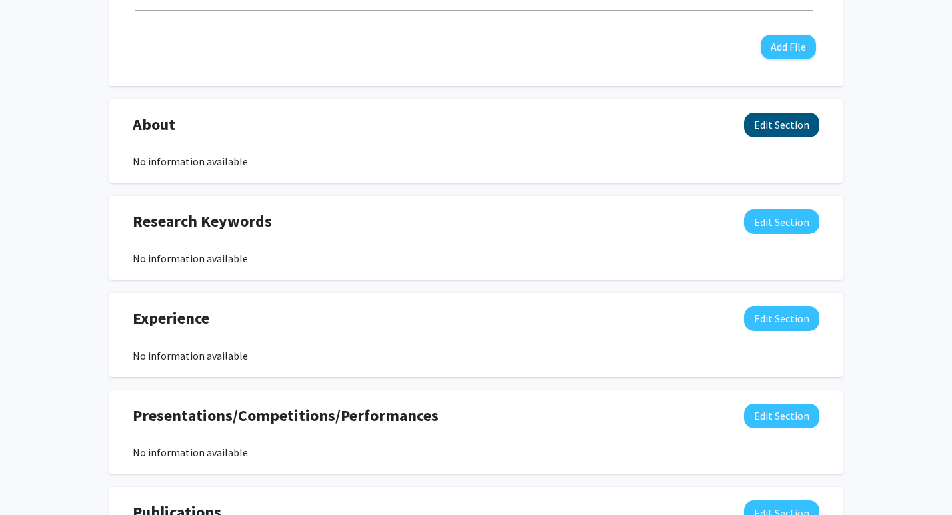
click at [775, 125] on button "Edit Section" at bounding box center [781, 125] width 75 height 25
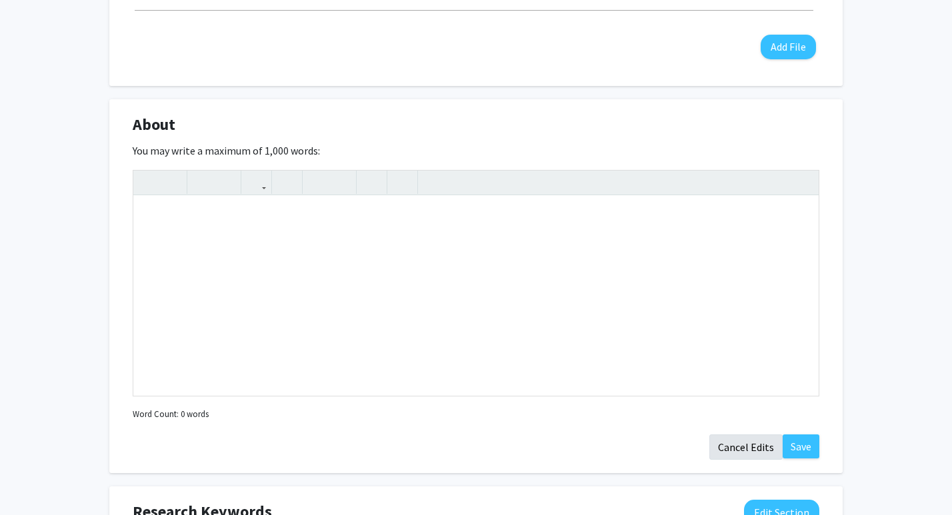
click at [736, 446] on button "Cancel Edits" at bounding box center [745, 446] width 73 height 25
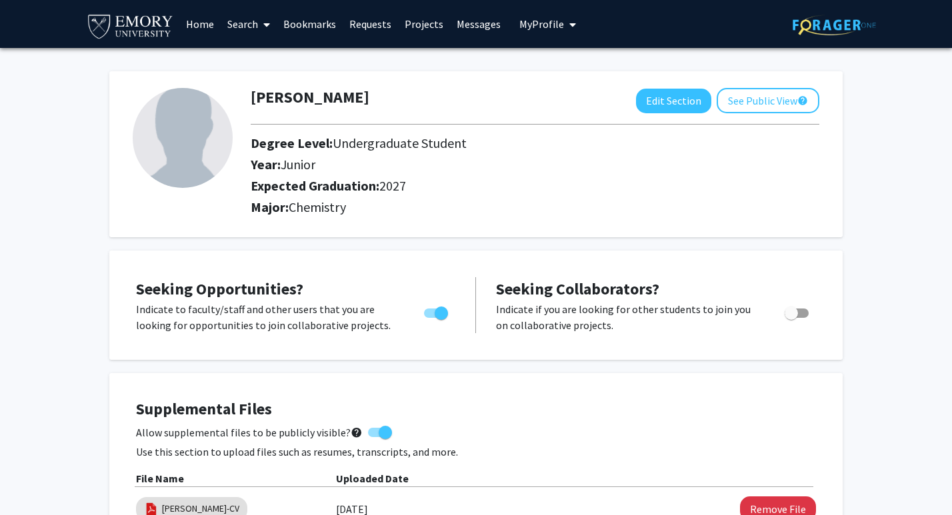
scroll to position [0, 0]
click at [313, 22] on link "Bookmarks" at bounding box center [310, 24] width 66 height 47
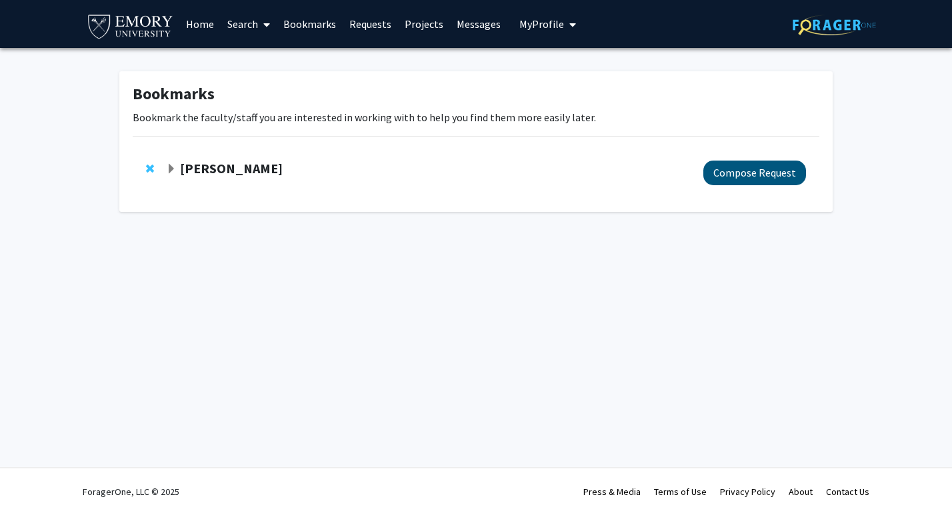
click at [749, 175] on button "Compose Request" at bounding box center [754, 173] width 103 height 25
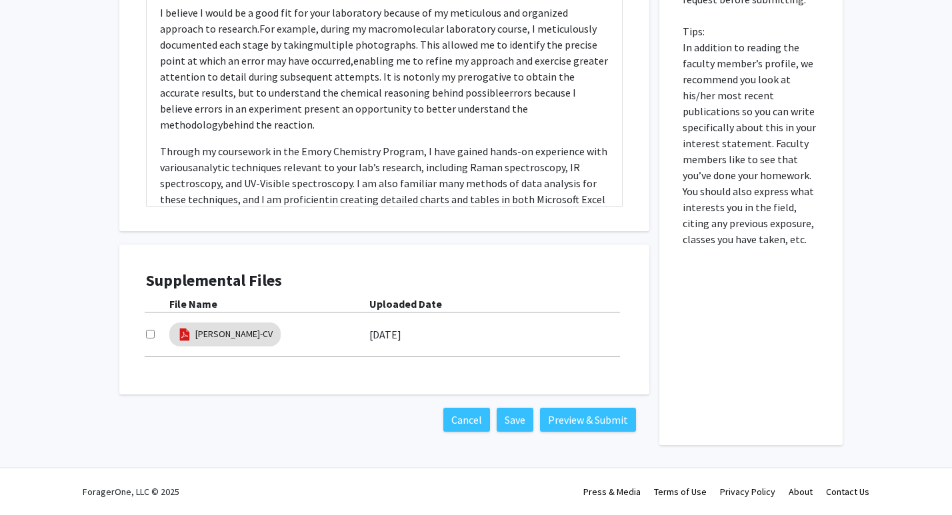
scroll to position [707, 0]
click at [149, 336] on input "checkbox" at bounding box center [150, 334] width 9 height 9
checkbox input "true"
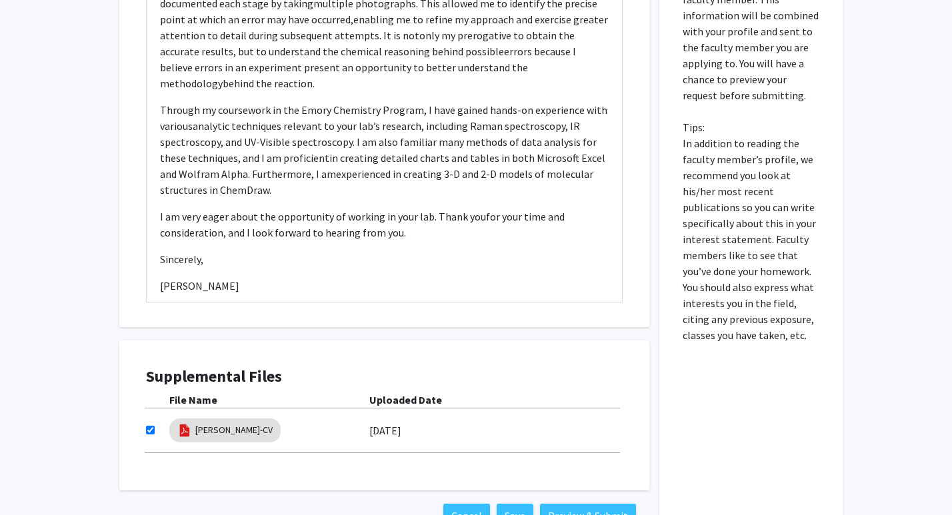
scroll to position [676, 0]
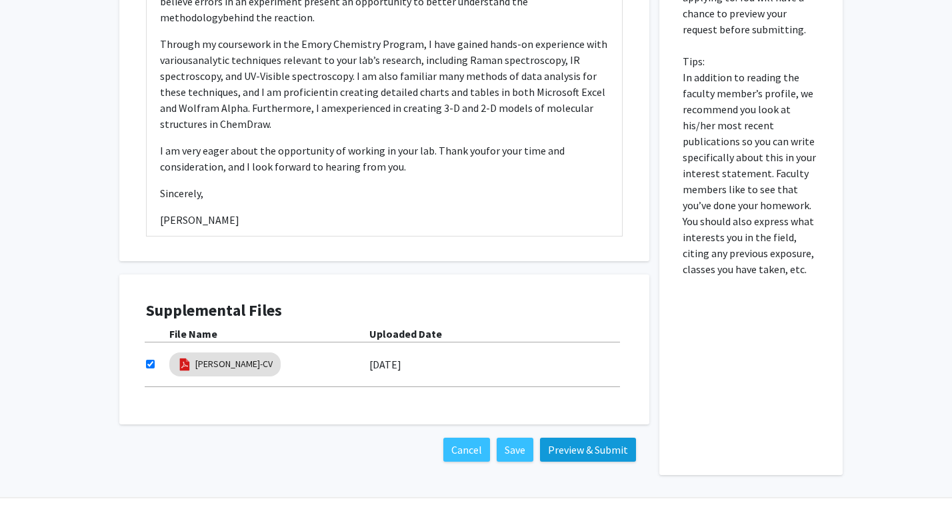
click at [576, 454] on button "Preview & Submit" at bounding box center [588, 450] width 96 height 24
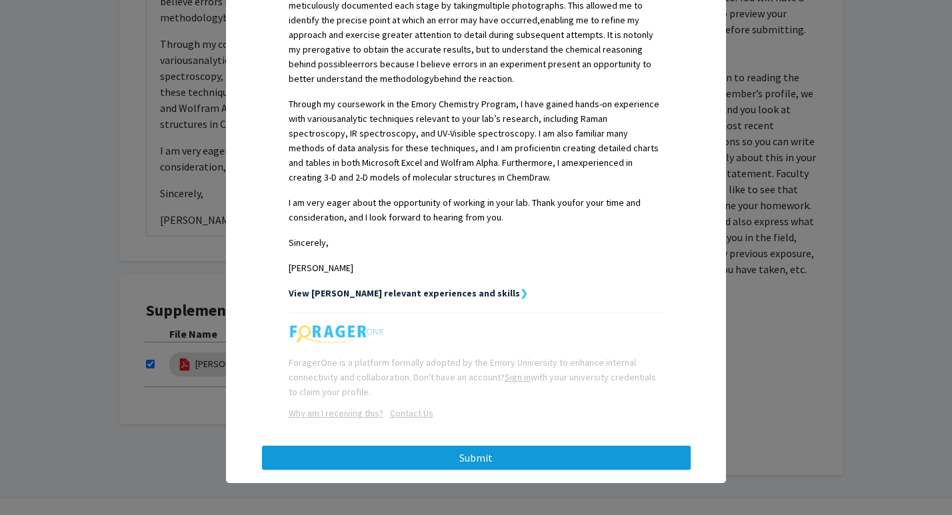
scroll to position [480, 0]
click at [567, 460] on button "Submit" at bounding box center [476, 458] width 428 height 24
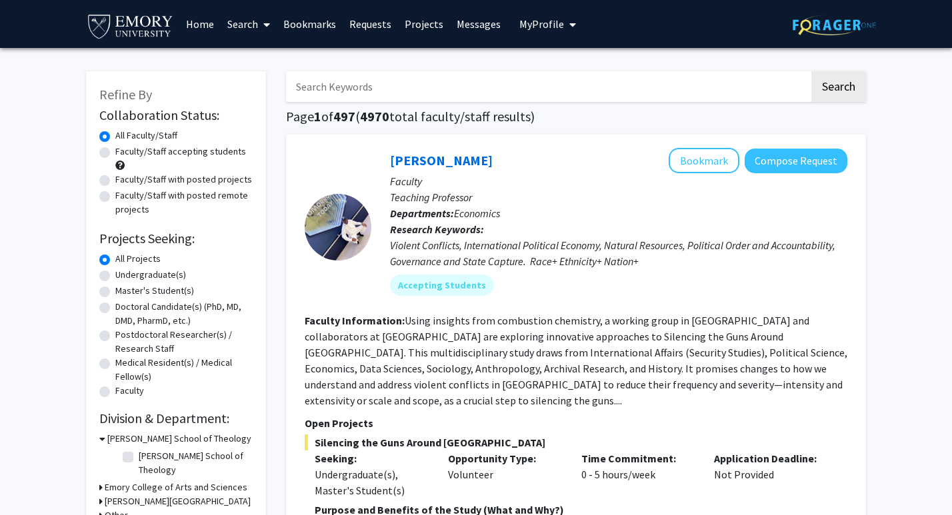
click at [115, 279] on label "Undergraduate(s)" at bounding box center [150, 275] width 71 height 14
click at [115, 277] on input "Undergraduate(s)" at bounding box center [119, 272] width 9 height 9
radio input "true"
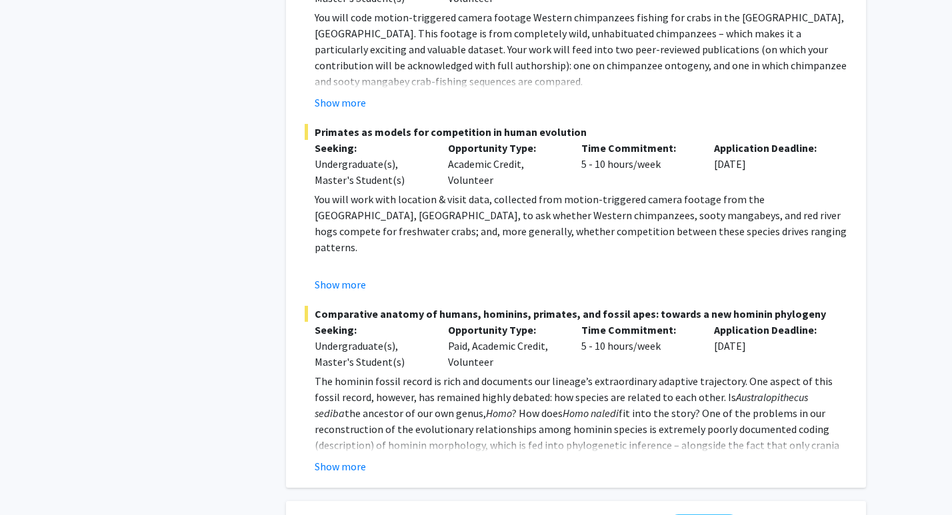
scroll to position [1469, 0]
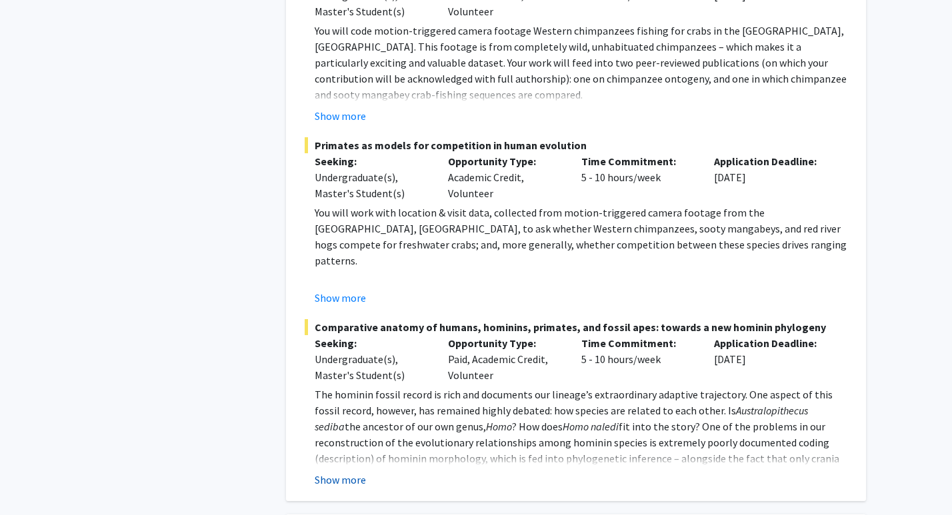
click at [333, 472] on button "Show more" at bounding box center [340, 480] width 51 height 16
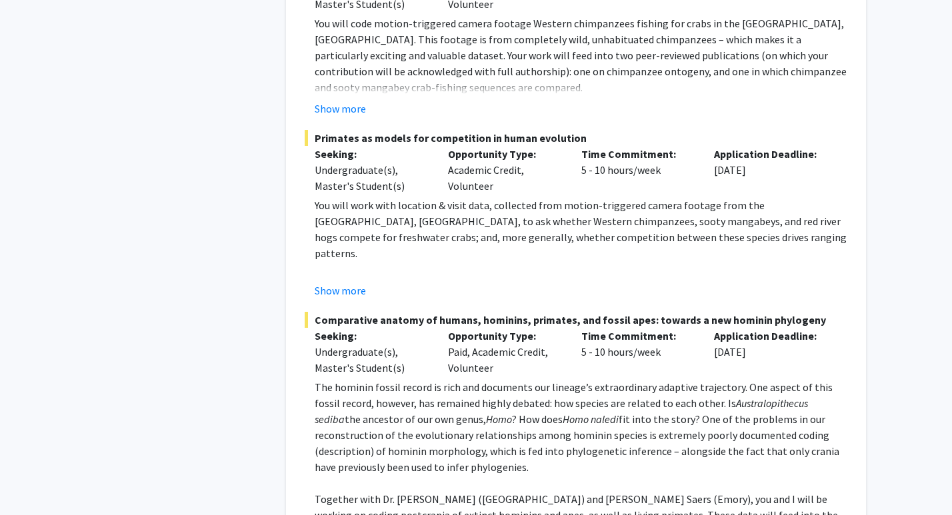
scroll to position [1397, 0]
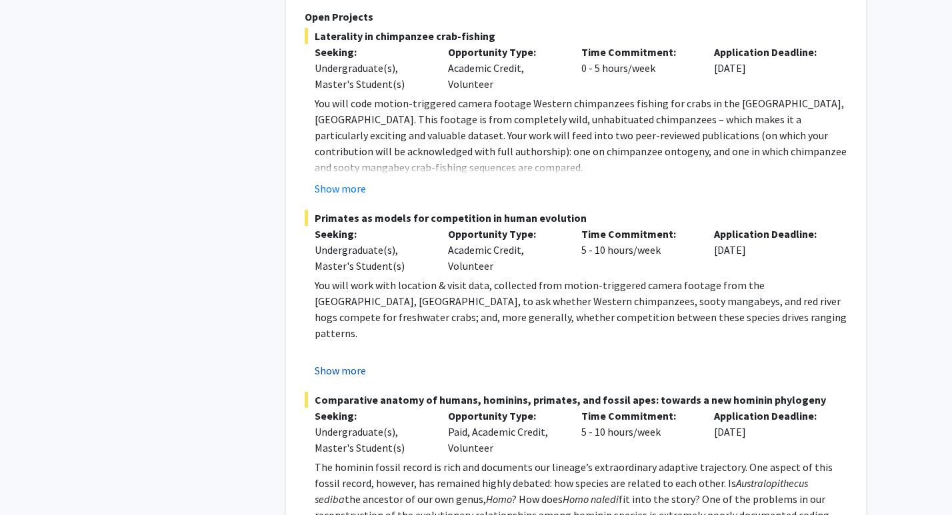
click at [324, 362] on button "Show more" at bounding box center [340, 370] width 51 height 16
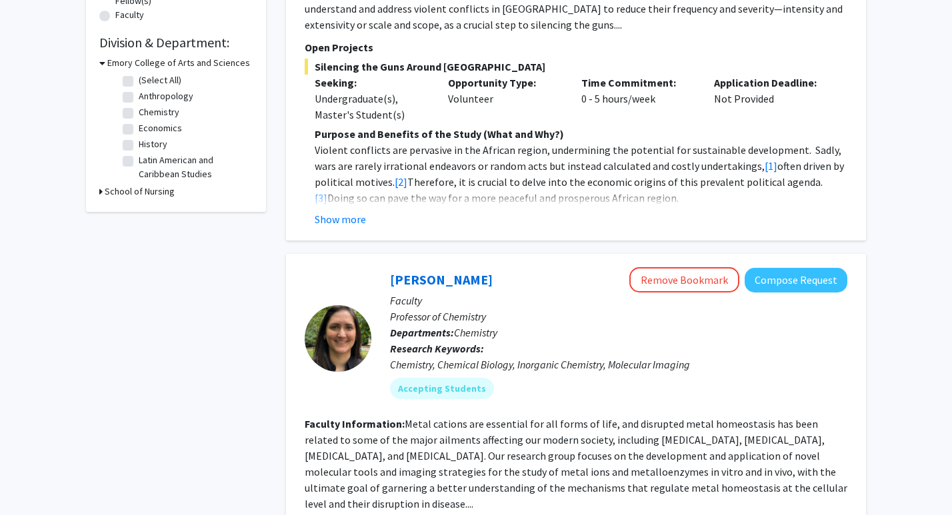
scroll to position [378, 0]
